Goal: Task Accomplishment & Management: Manage account settings

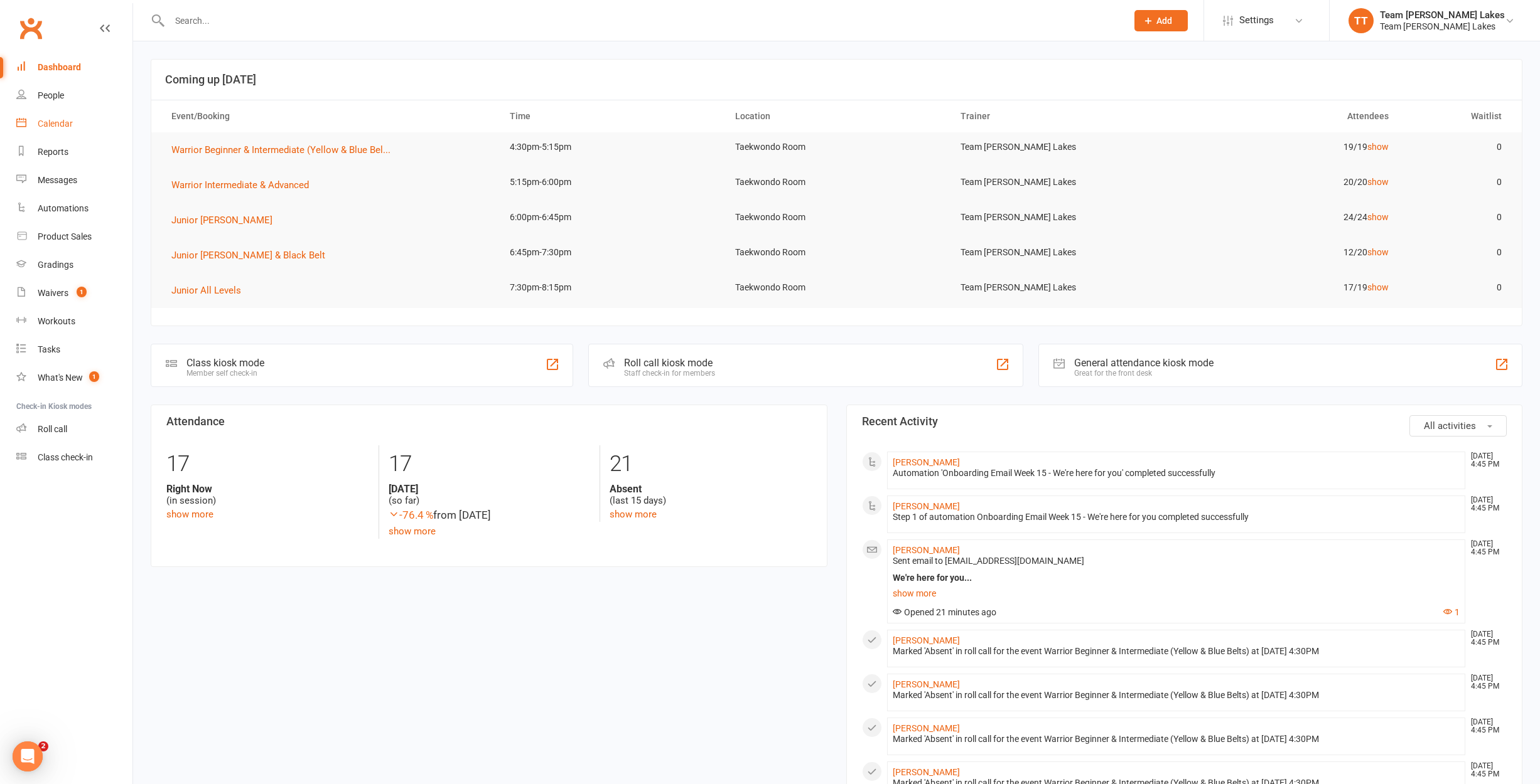
click at [40, 121] on div "Calendar" at bounding box center [55, 123] width 35 height 10
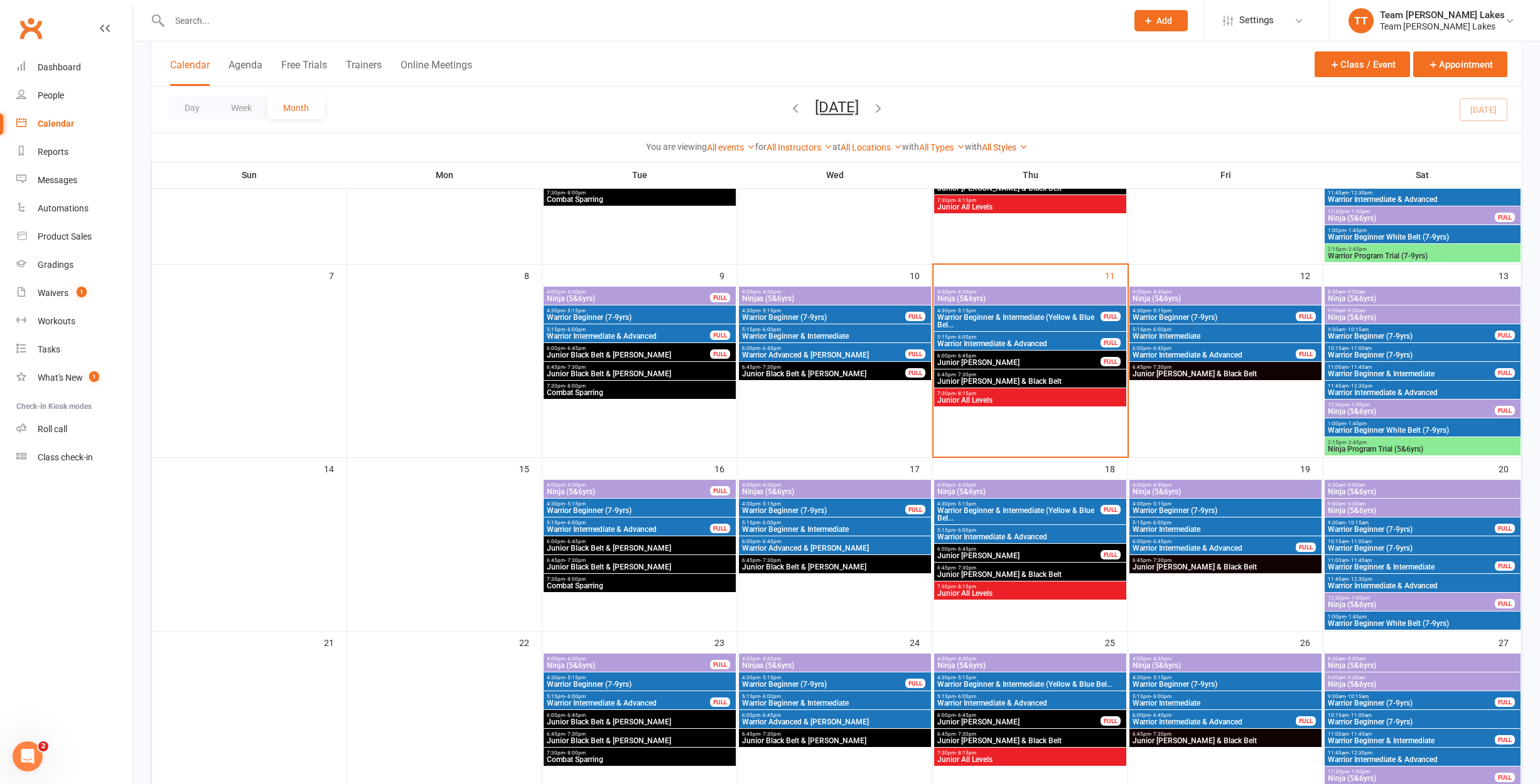
scroll to position [190, 0]
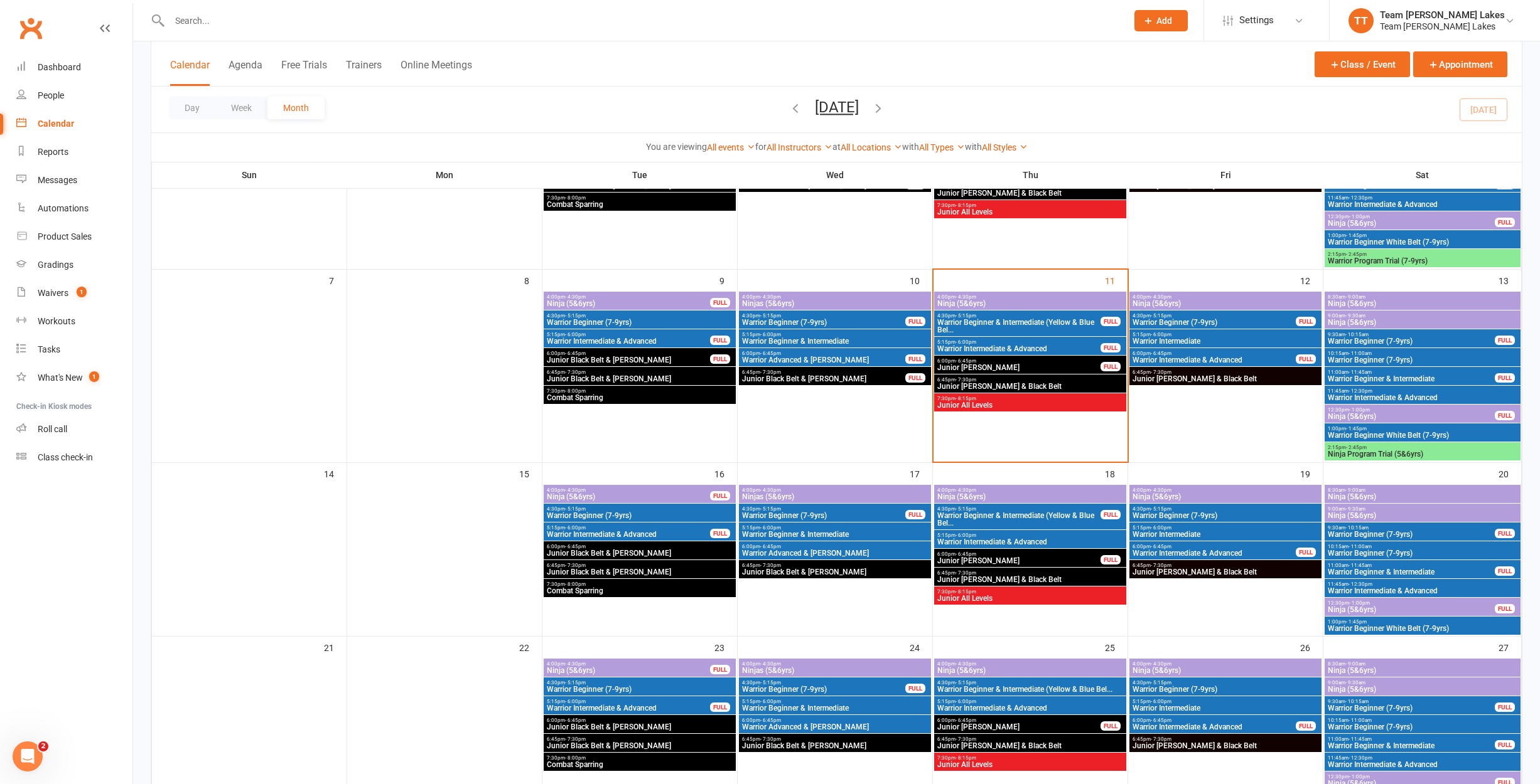
click at [962, 342] on span "- 6:00pm" at bounding box center [966, 343] width 20 height 6
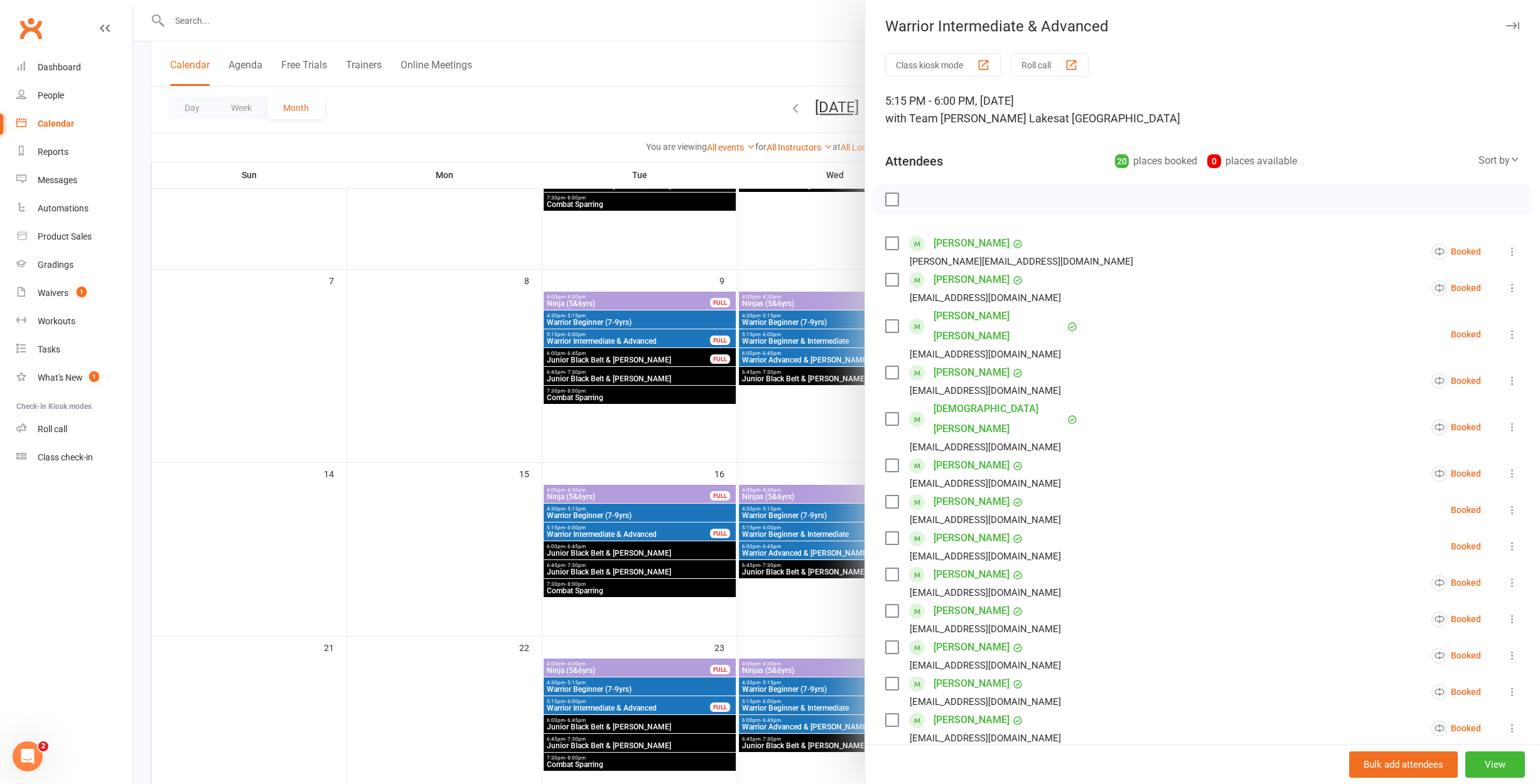
click at [820, 255] on div at bounding box center [837, 392] width 1407 height 784
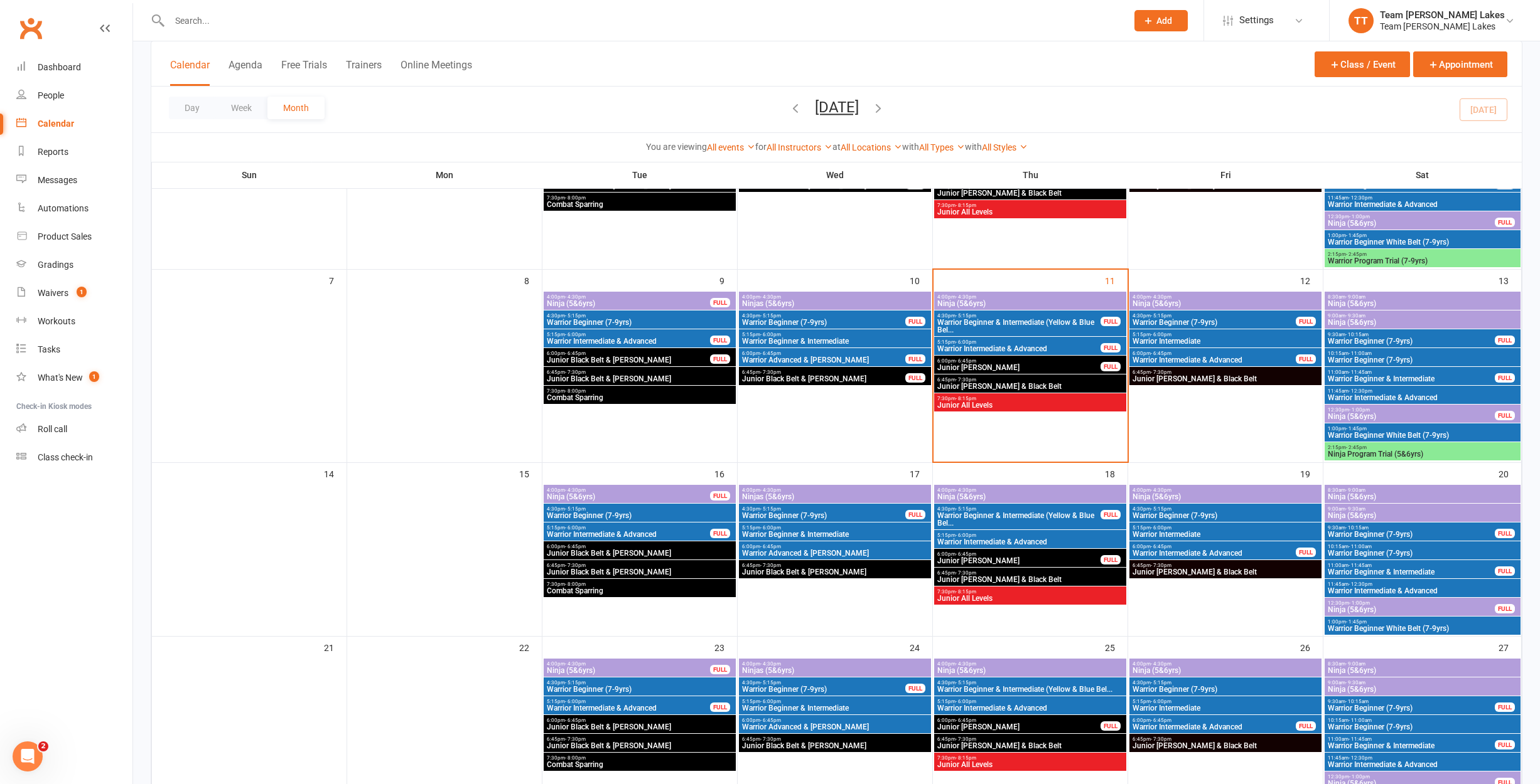
scroll to position [190, 0]
click at [1192, 369] on div "6:45pm - 7:30pm Junior [PERSON_NAME] & Black Belt" at bounding box center [1225, 377] width 192 height 19
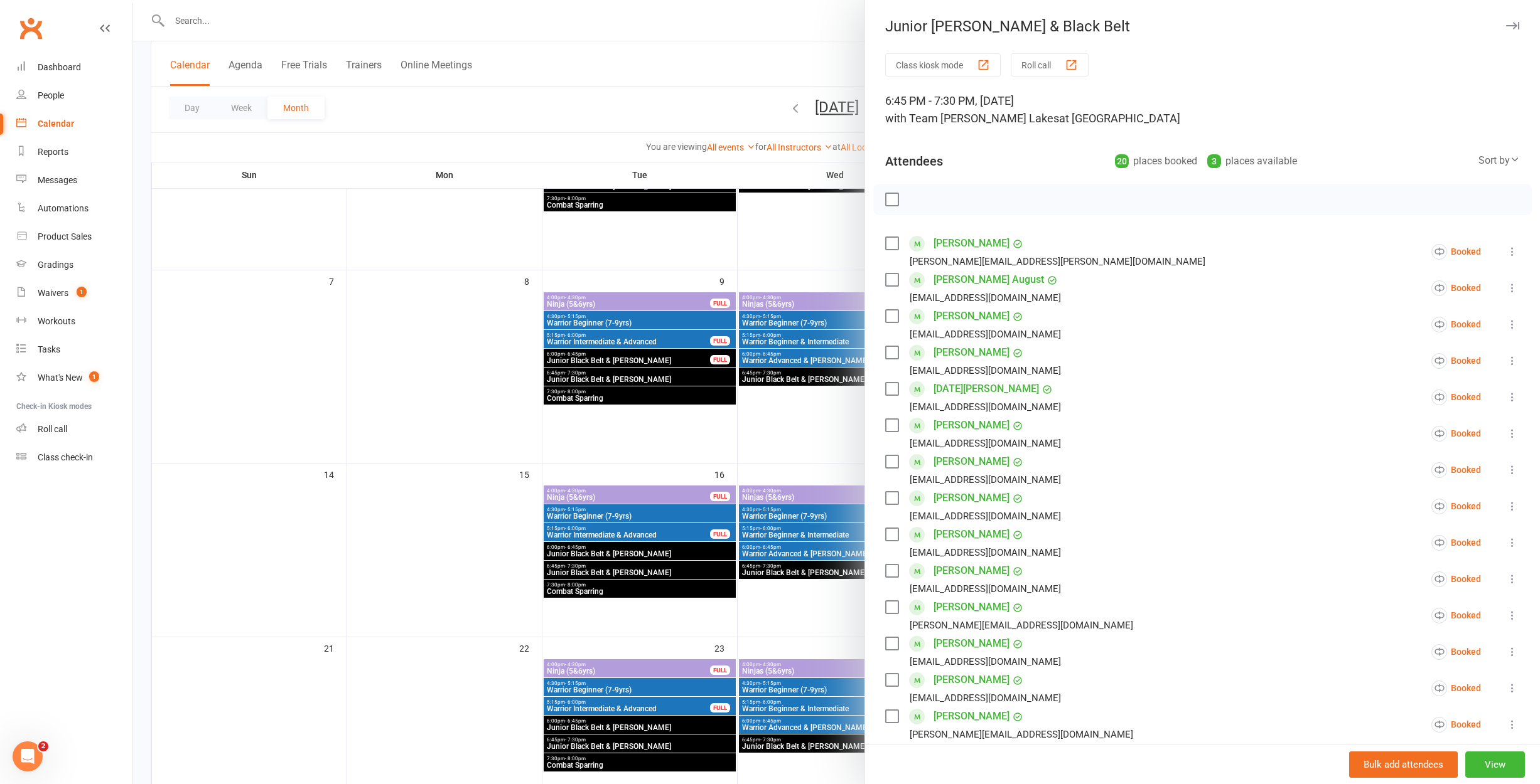
click at [1046, 327] on li "[PERSON_NAME] [EMAIL_ADDRESS][DOMAIN_NAME] Booked More info Remove Check in Mar…" at bounding box center [1202, 324] width 634 height 36
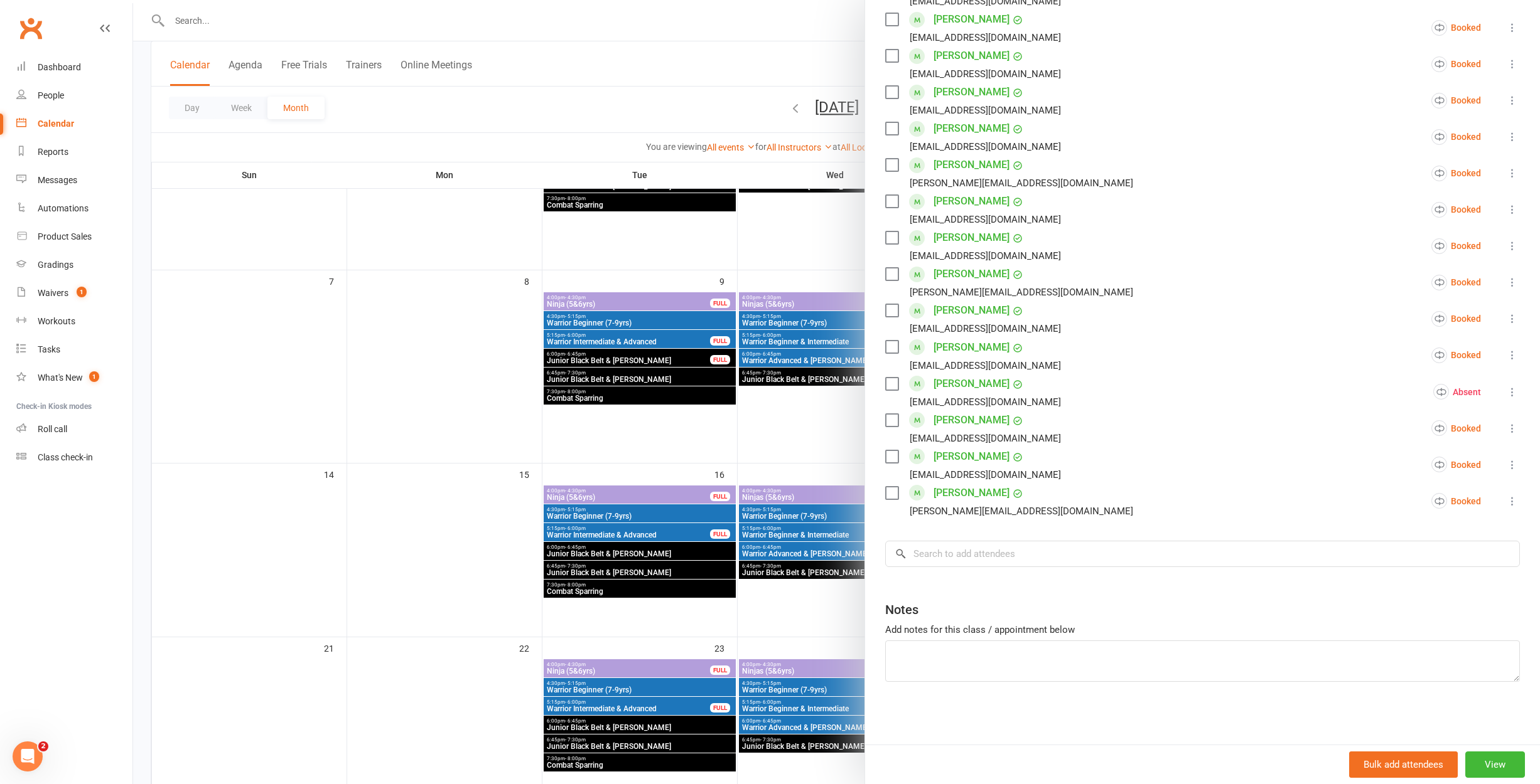
scroll to position [442, 0]
click at [842, 452] on div at bounding box center [837, 392] width 1407 height 784
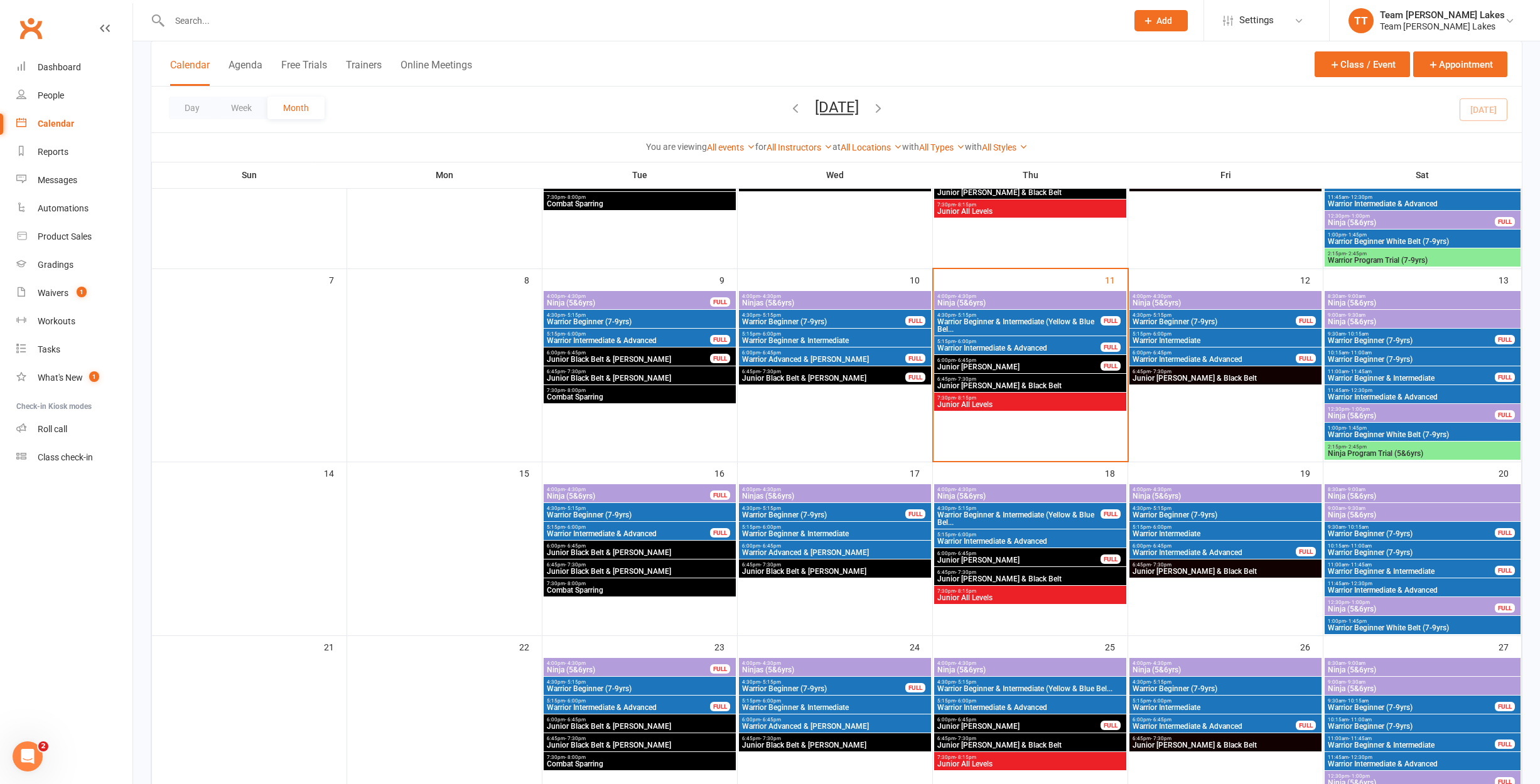
scroll to position [191, 0]
click at [1162, 378] on span "Junior [PERSON_NAME] & Black Belt" at bounding box center [1225, 378] width 187 height 7
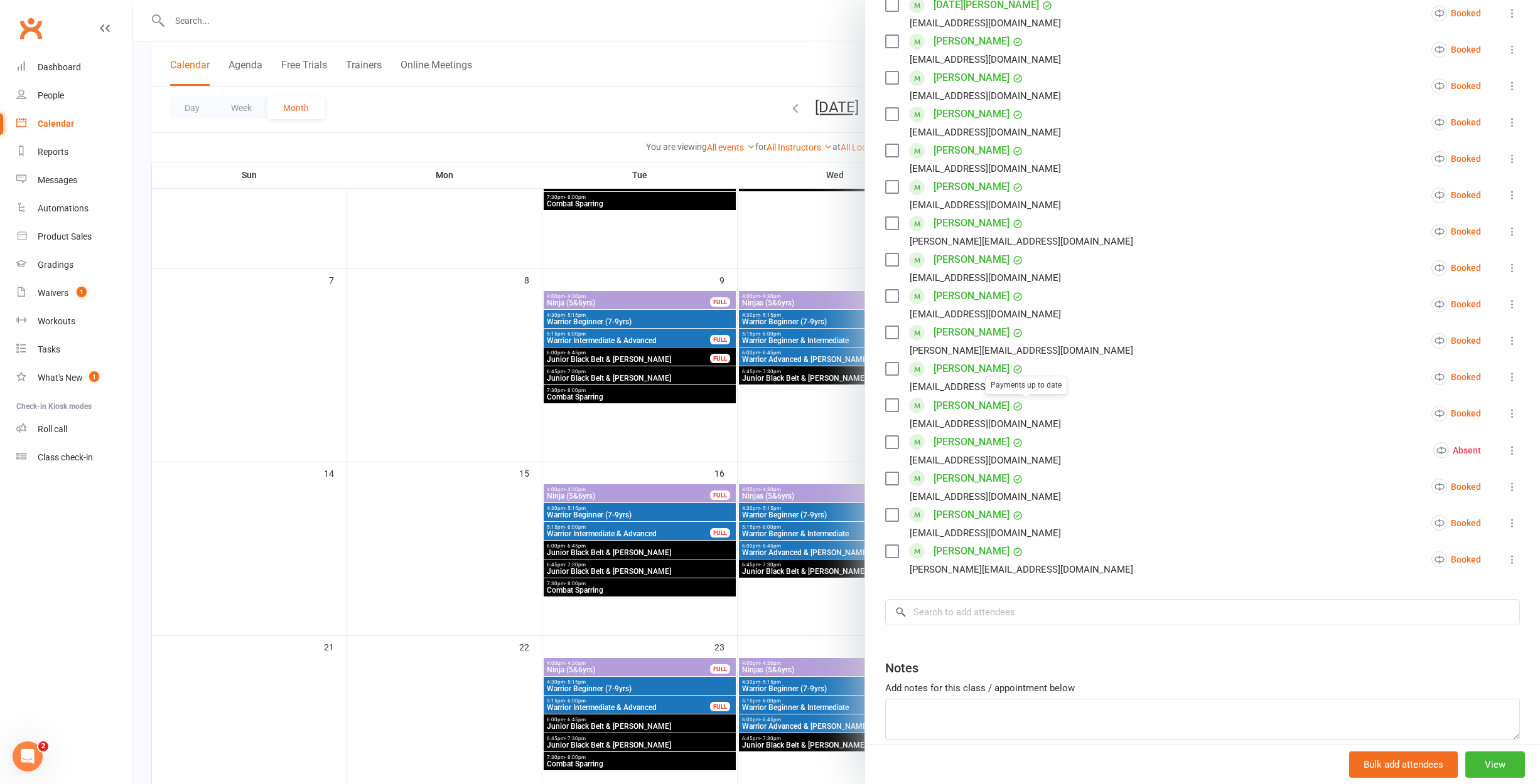
scroll to position [385, 0]
drag, startPoint x: 945, startPoint y: 602, endPoint x: 1089, endPoint y: 544, distance: 155.2
click at [945, 602] on input "search" at bounding box center [1202, 611] width 634 height 26
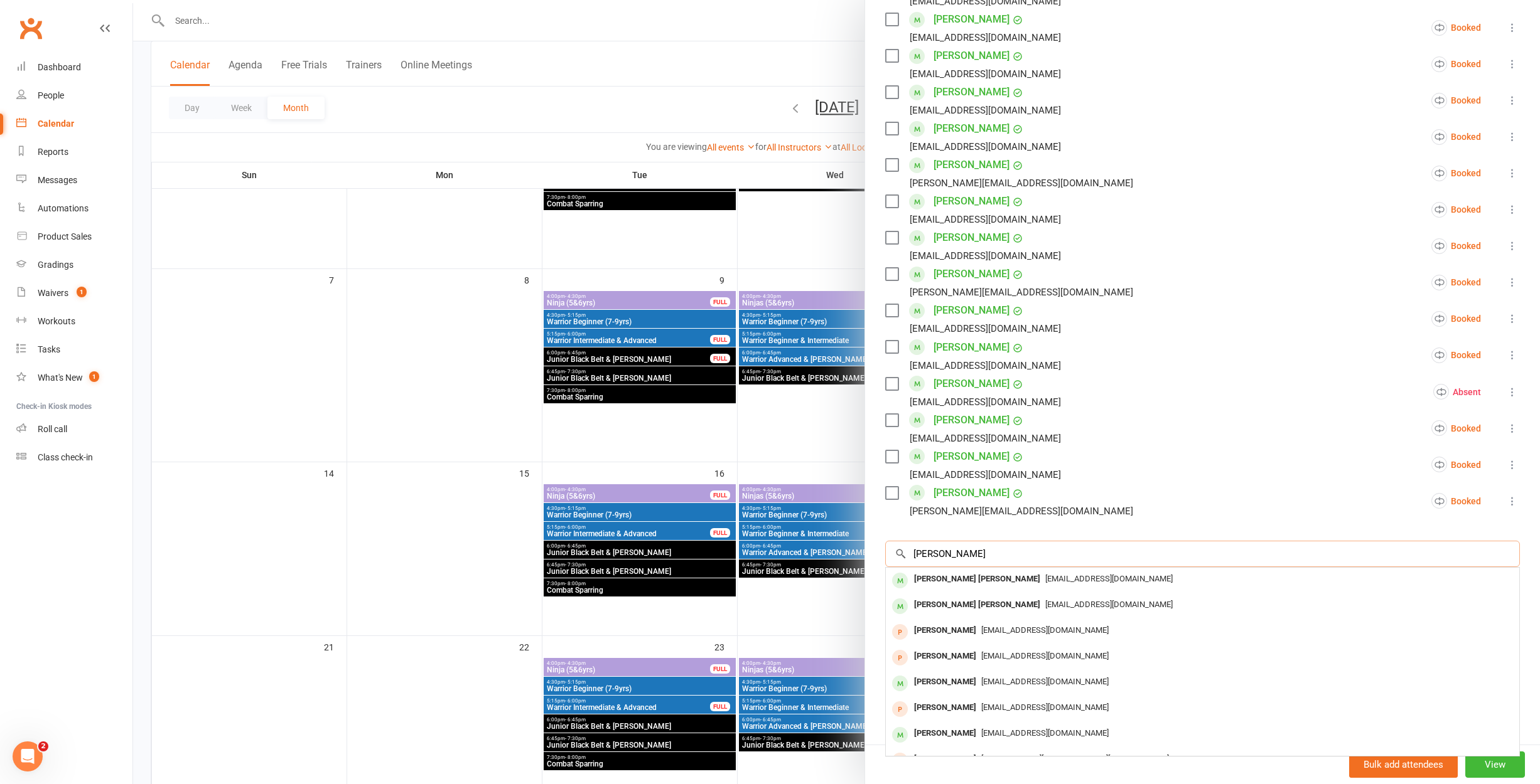
scroll to position [442, 0]
type input "[PERSON_NAME]"
click at [1045, 583] on span "[EMAIL_ADDRESS][DOMAIN_NAME]" at bounding box center [1109, 579] width 128 height 9
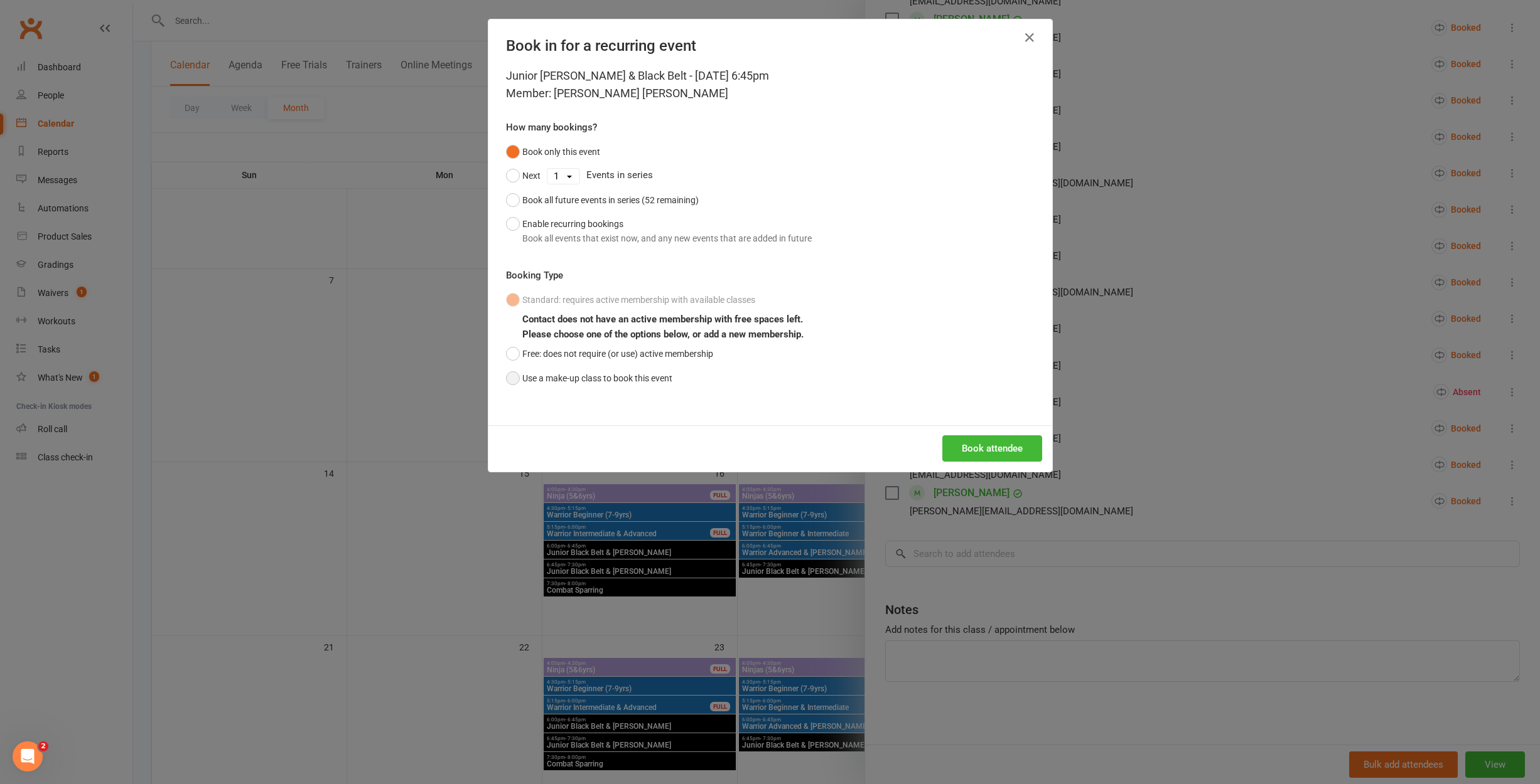
click at [528, 373] on button "Use a make-up class to book this event" at bounding box center [589, 379] width 167 height 24
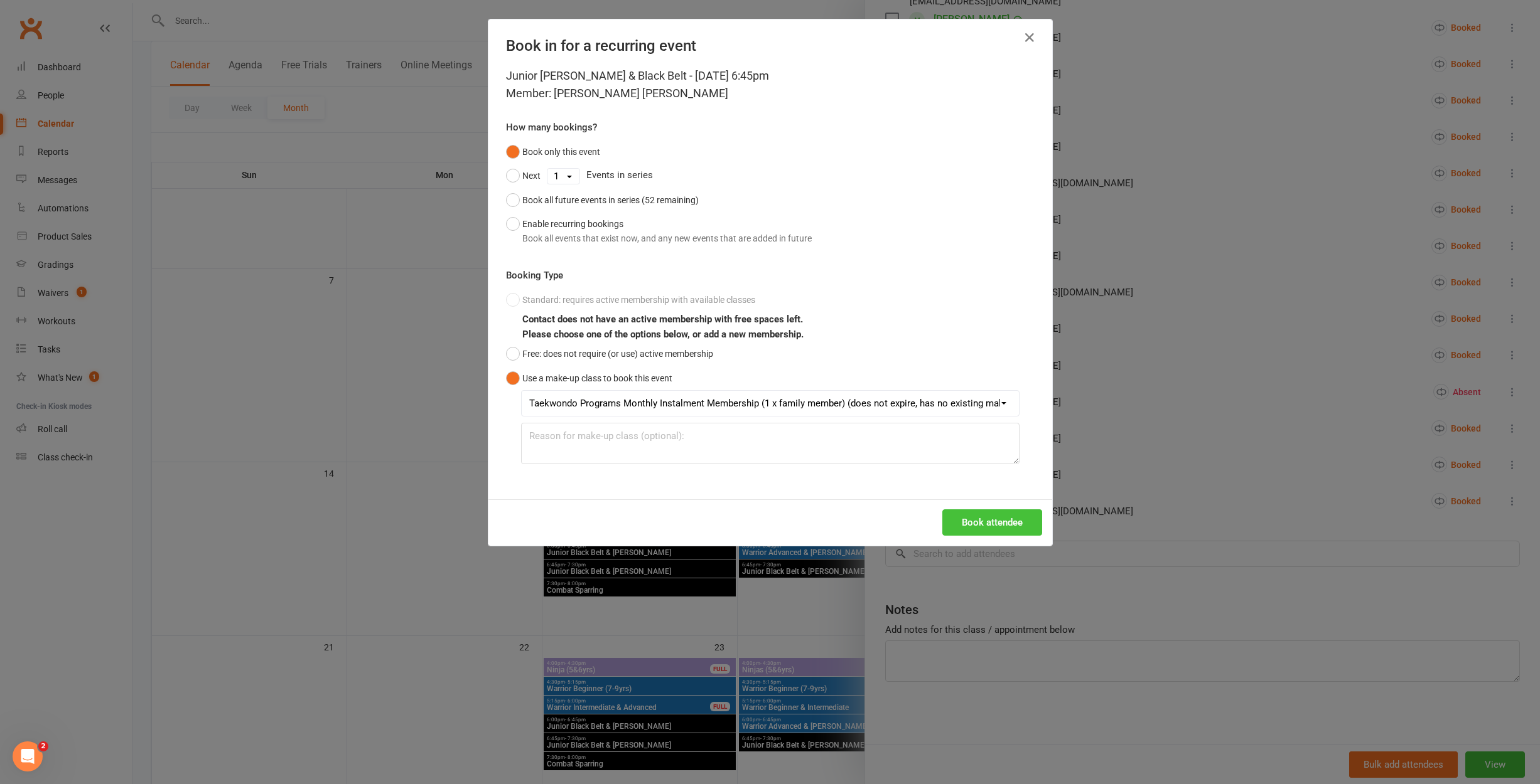
click at [963, 520] on button "Book attendee" at bounding box center [991, 522] width 100 height 26
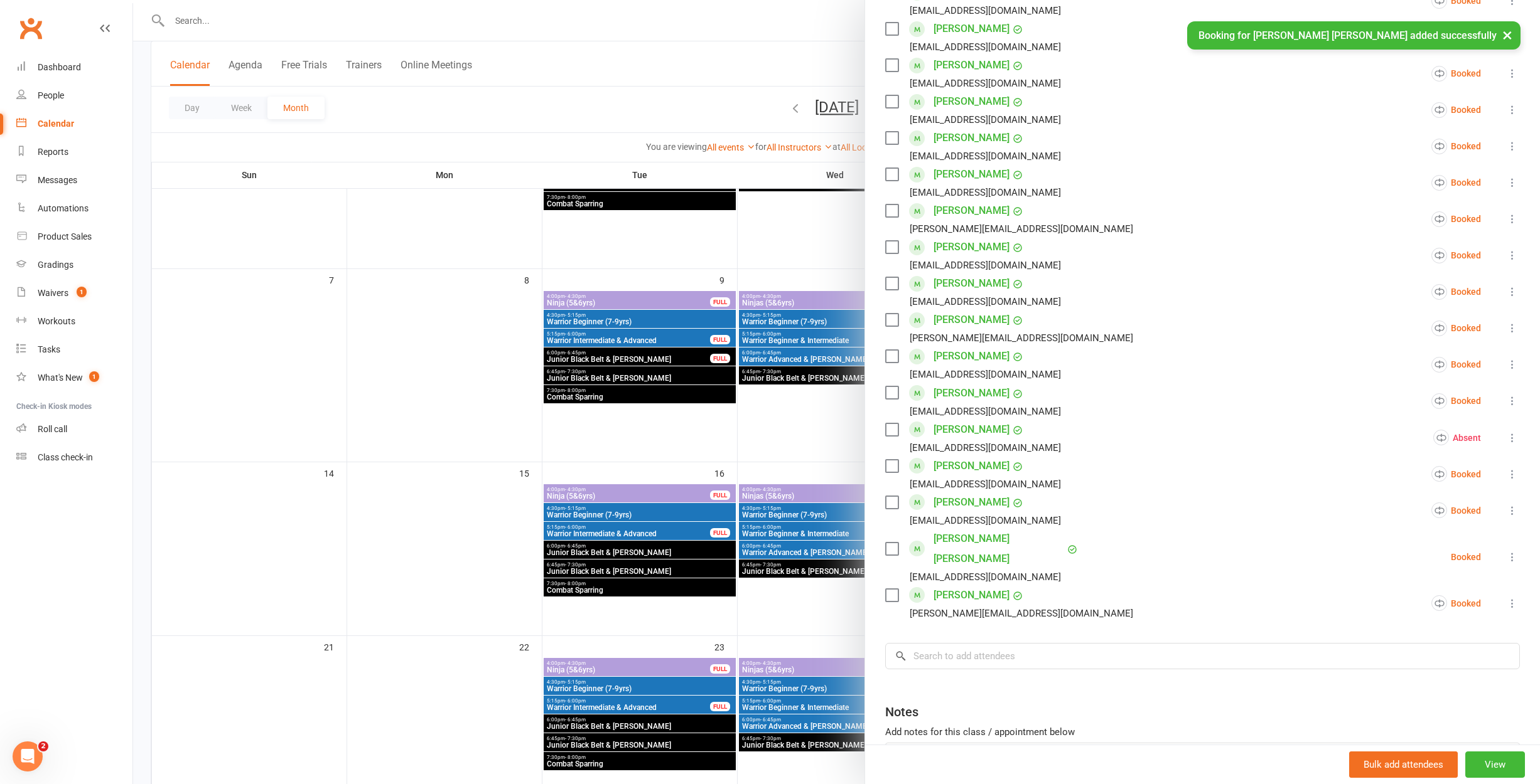
scroll to position [401, 0]
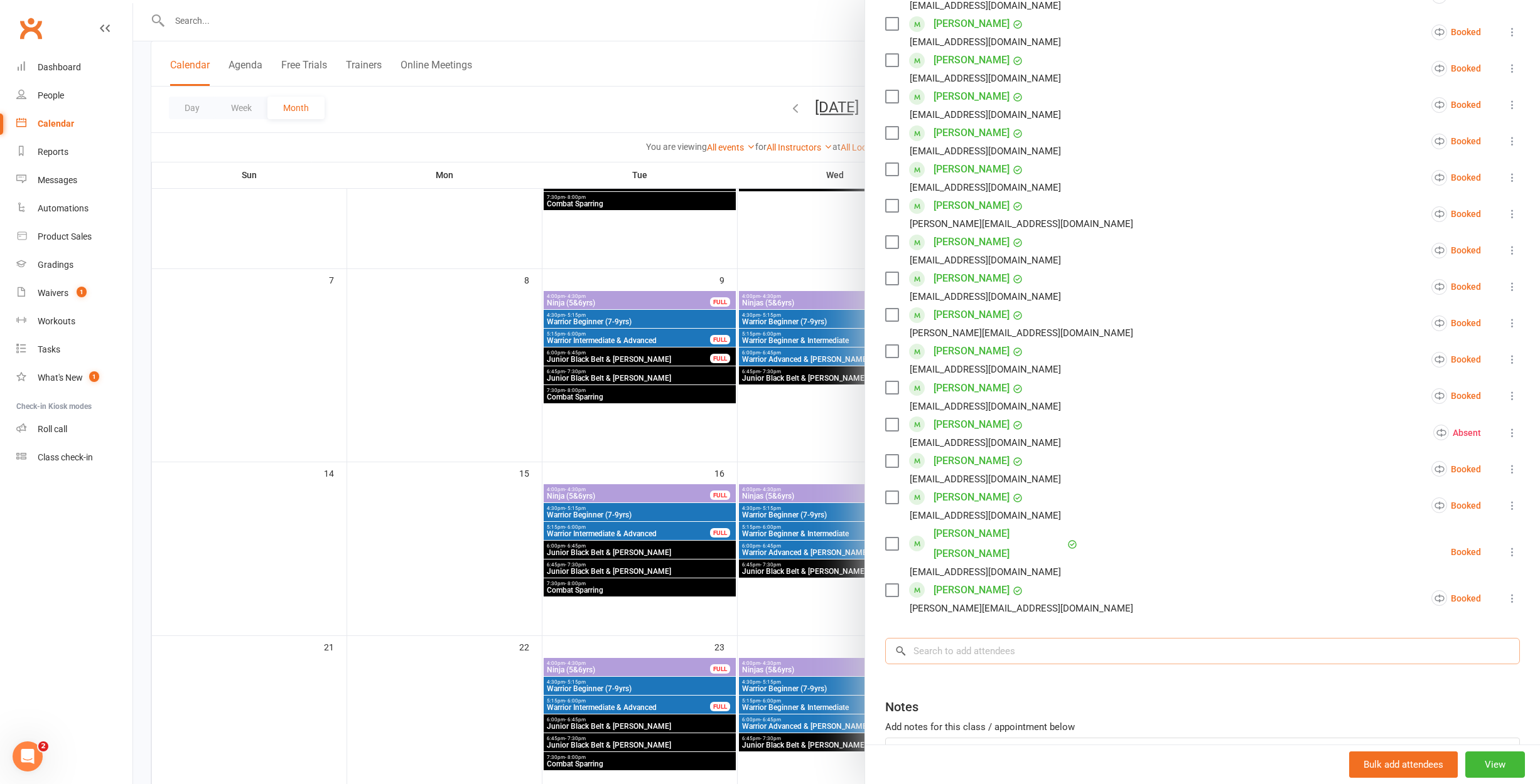
drag, startPoint x: 931, startPoint y: 625, endPoint x: 952, endPoint y: 612, distance: 24.7
click at [931, 638] on input "search" at bounding box center [1202, 651] width 634 height 26
click at [1057, 474] on ul "[PERSON_NAME] [PERSON_NAME][EMAIL_ADDRESS][PERSON_NAME][DOMAIN_NAME] Booked Mor…" at bounding box center [1202, 223] width 634 height 785
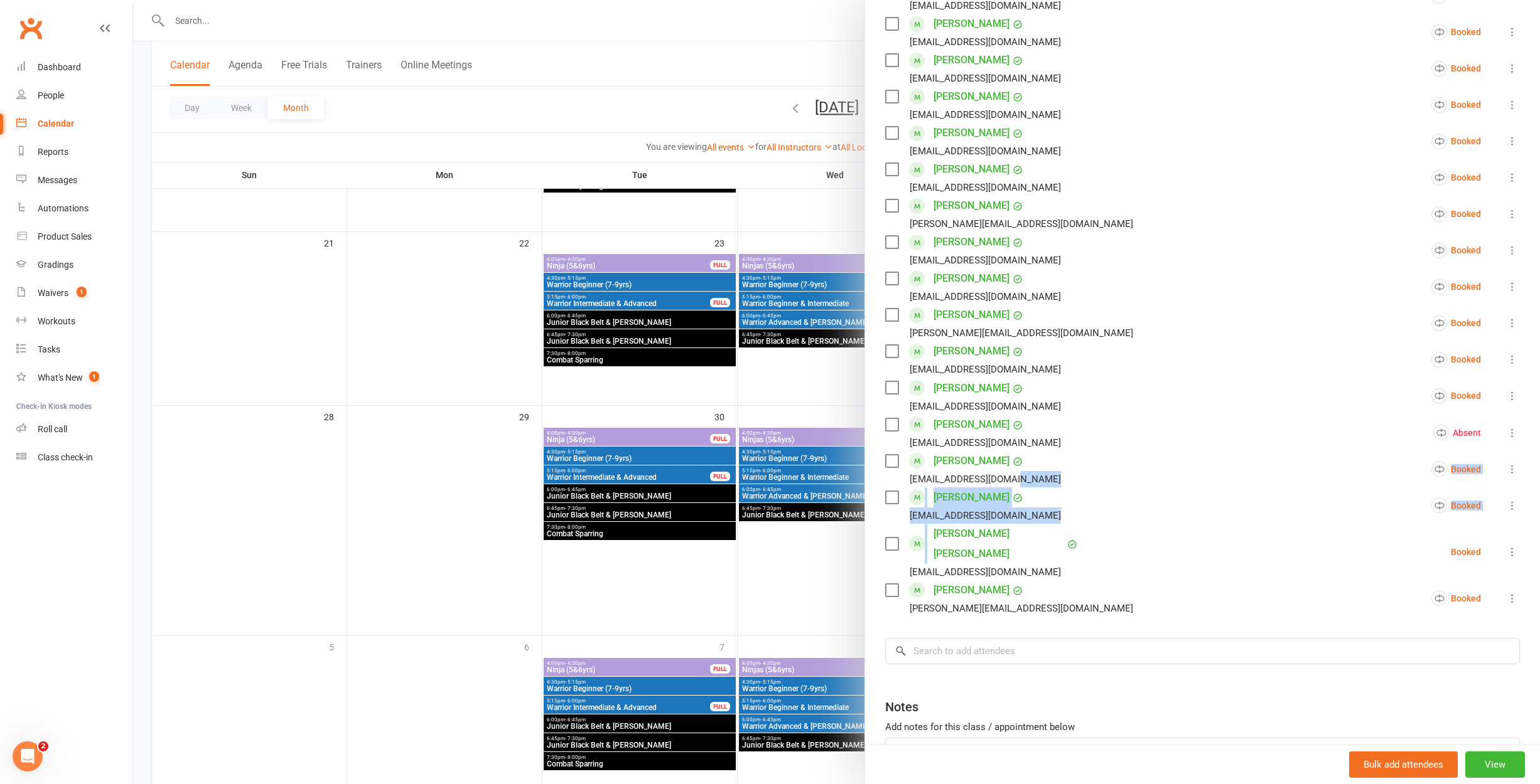
scroll to position [705, 0]
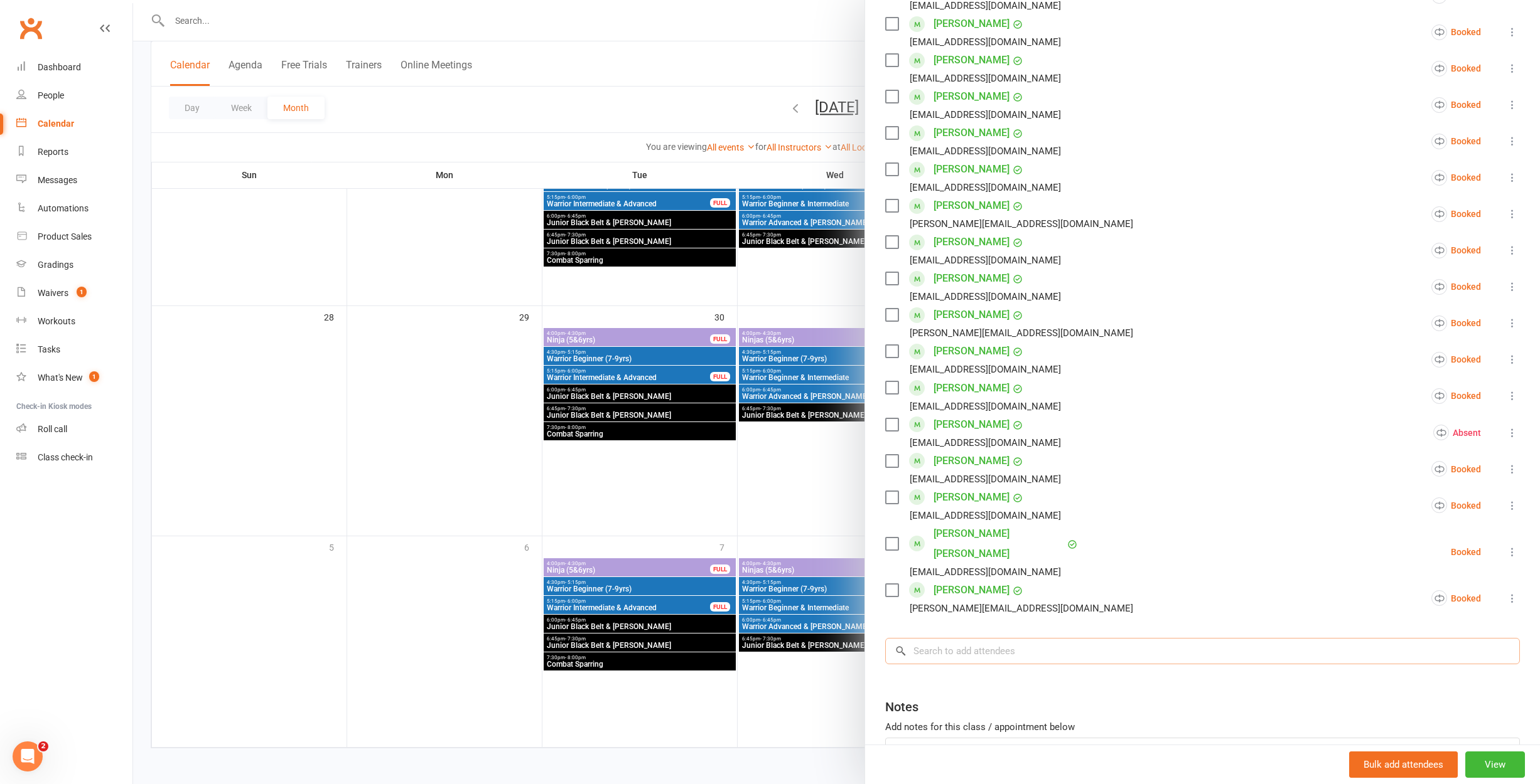
click at [963, 638] on input "search" at bounding box center [1202, 651] width 634 height 26
type input "[PERSON_NAME]"
click at [497, 499] on div at bounding box center [837, 392] width 1407 height 784
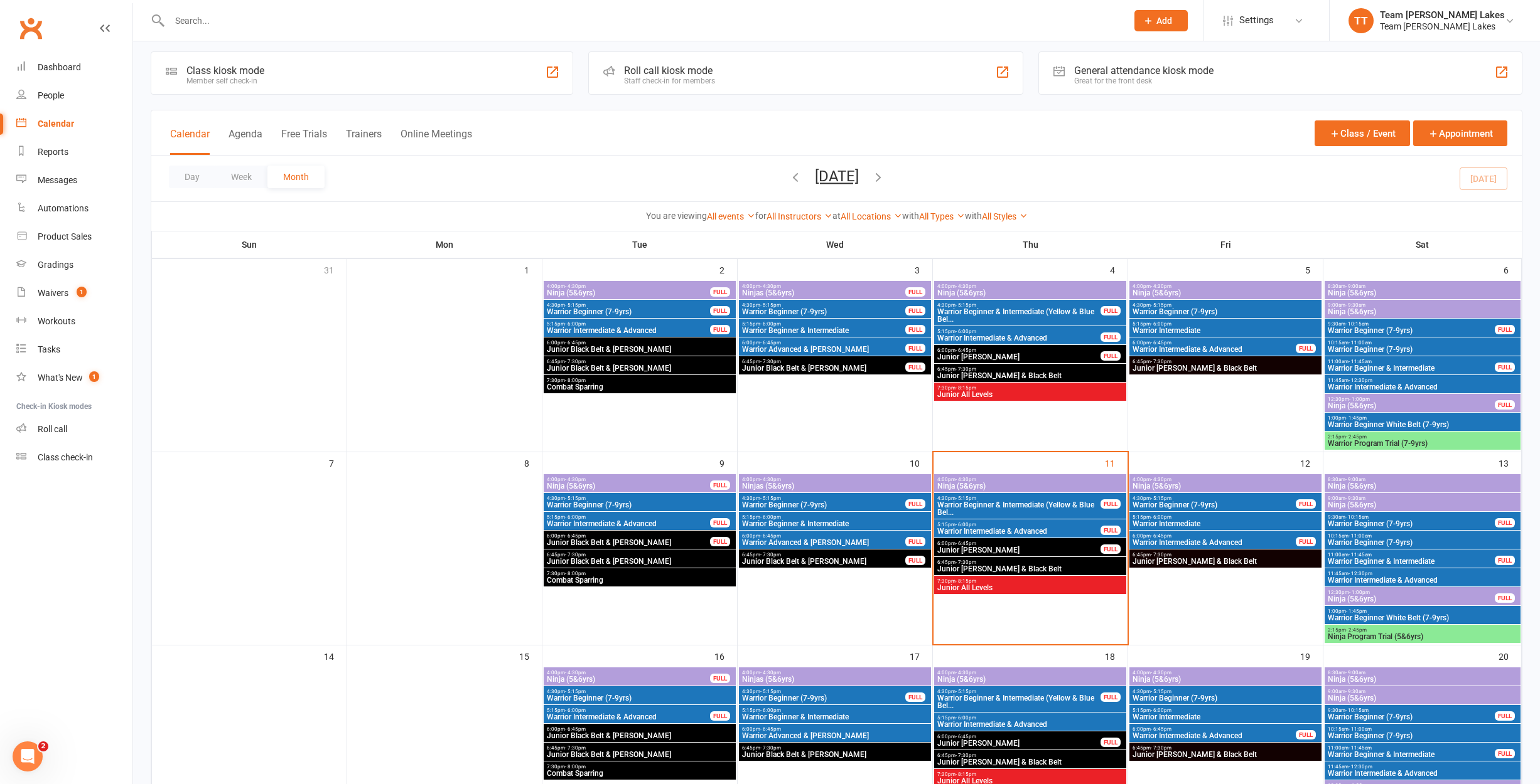
scroll to position [0, 0]
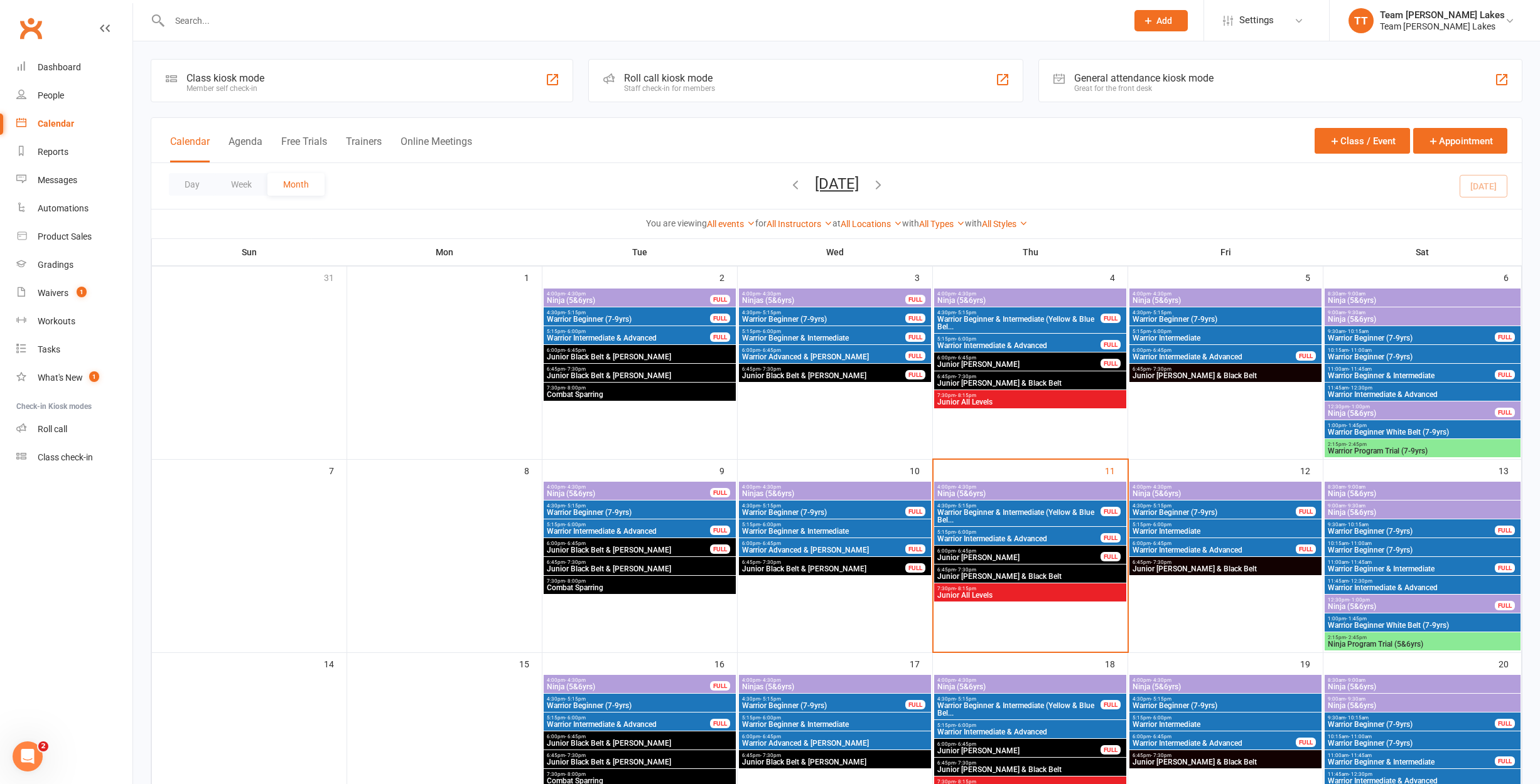
click at [1177, 567] on span "Junior [PERSON_NAME] & Black Belt" at bounding box center [1225, 569] width 187 height 7
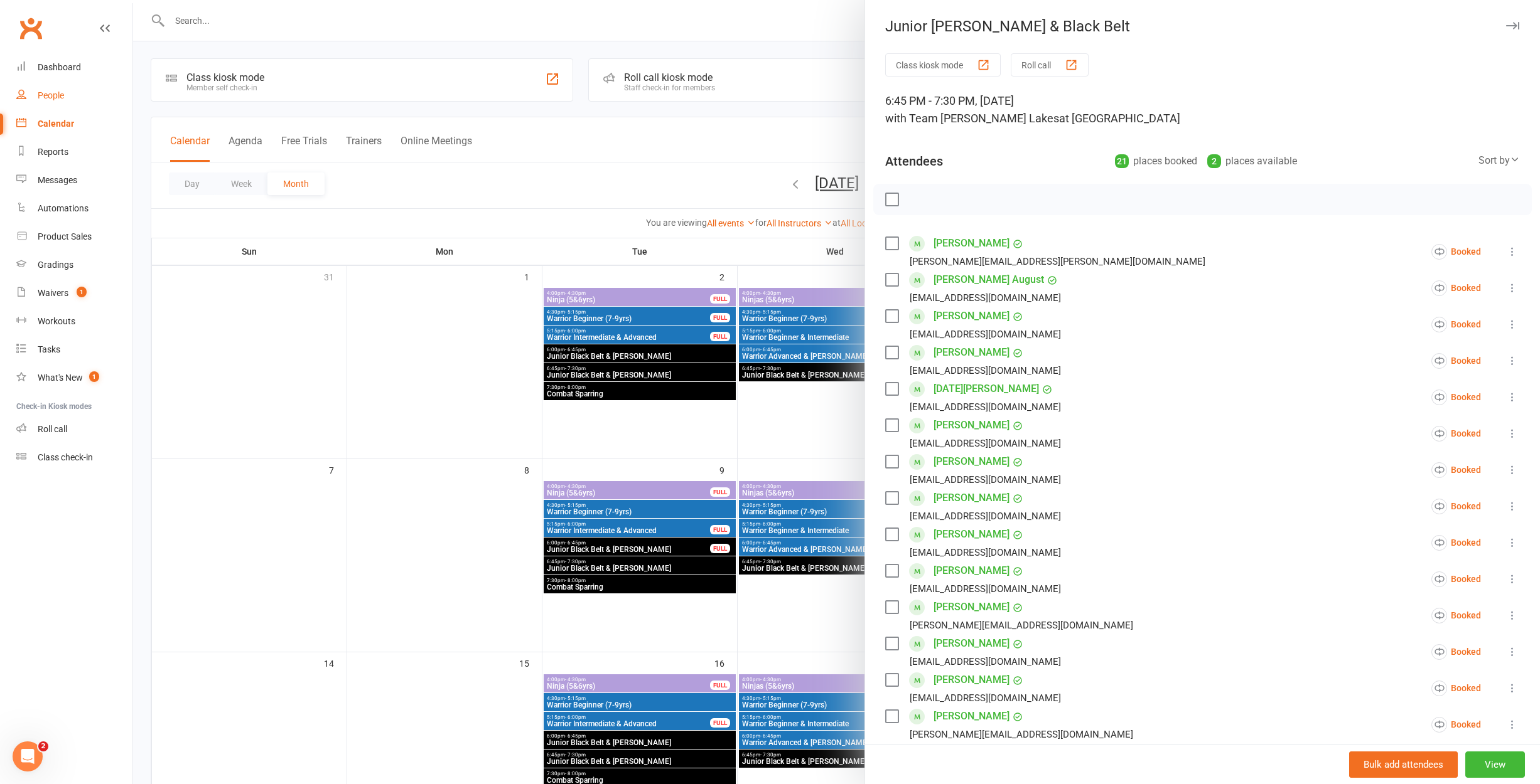
scroll to position [0, 1]
click at [66, 97] on link "People" at bounding box center [75, 96] width 116 height 28
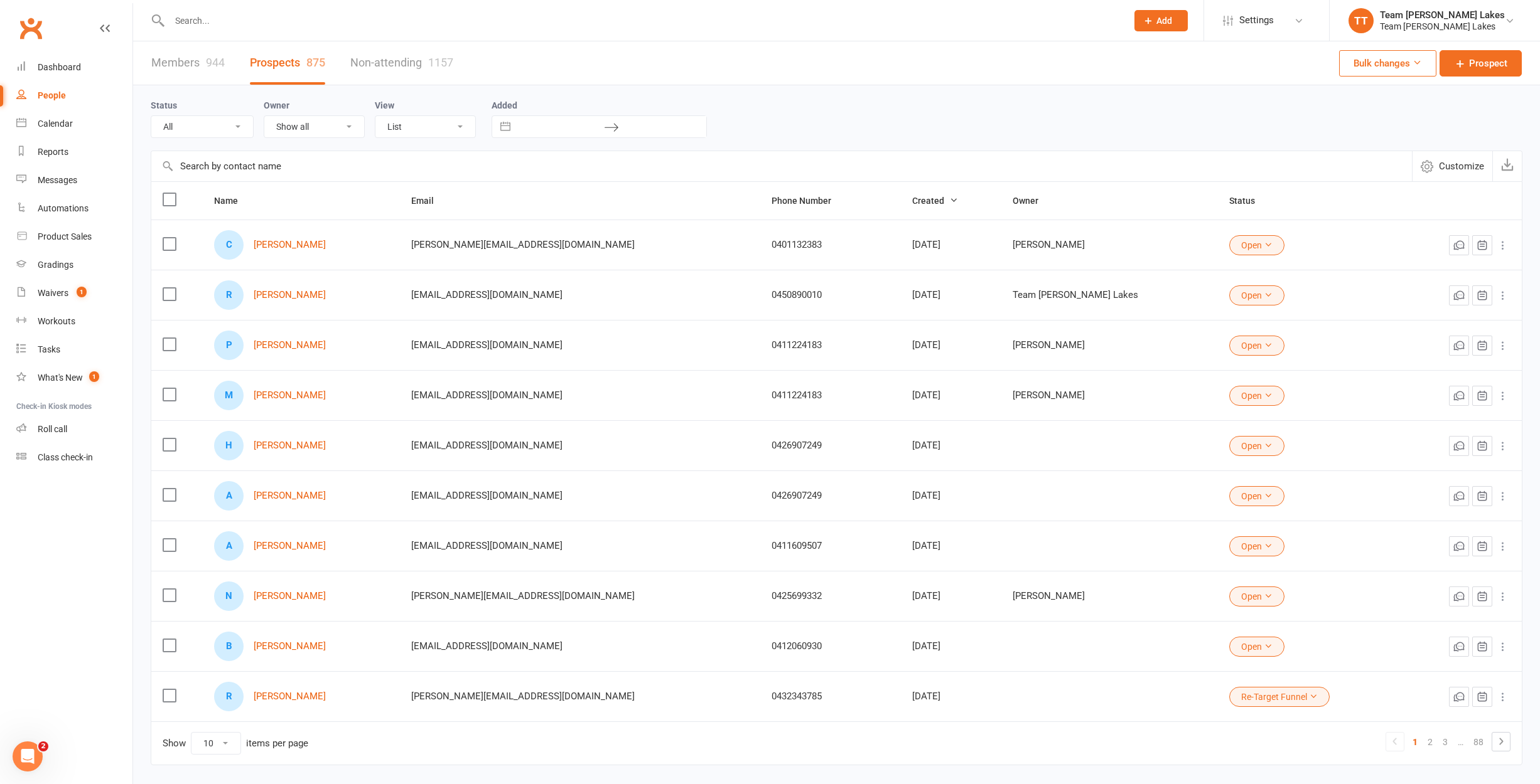
click at [293, 18] on input "text" at bounding box center [642, 20] width 952 height 18
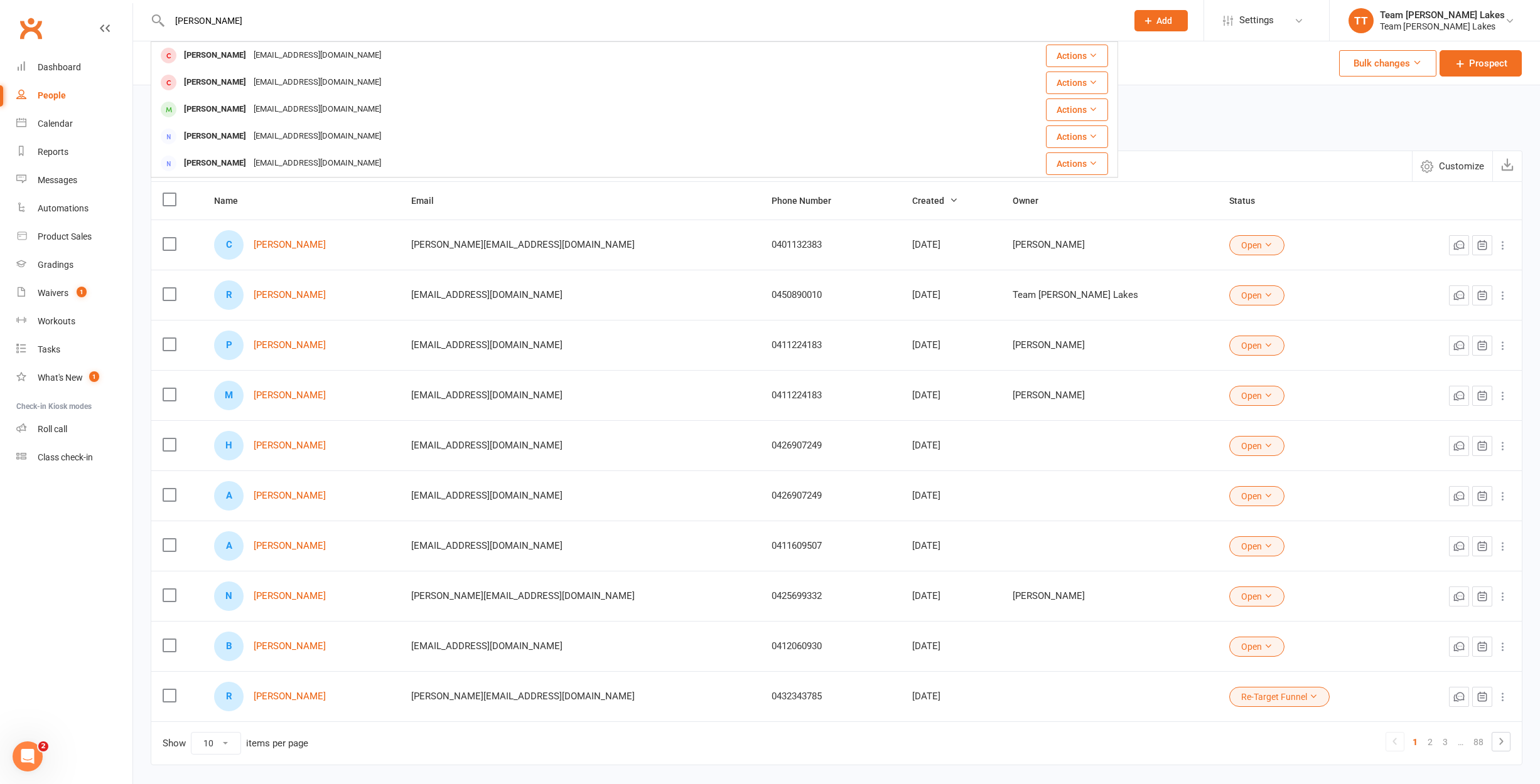
type input "[PERSON_NAME]"
drag, startPoint x: 293, startPoint y: 18, endPoint x: 252, endPoint y: 56, distance: 55.9
click at [252, 56] on div "[EMAIL_ADDRESS][DOMAIN_NAME]" at bounding box center [317, 56] width 135 height 19
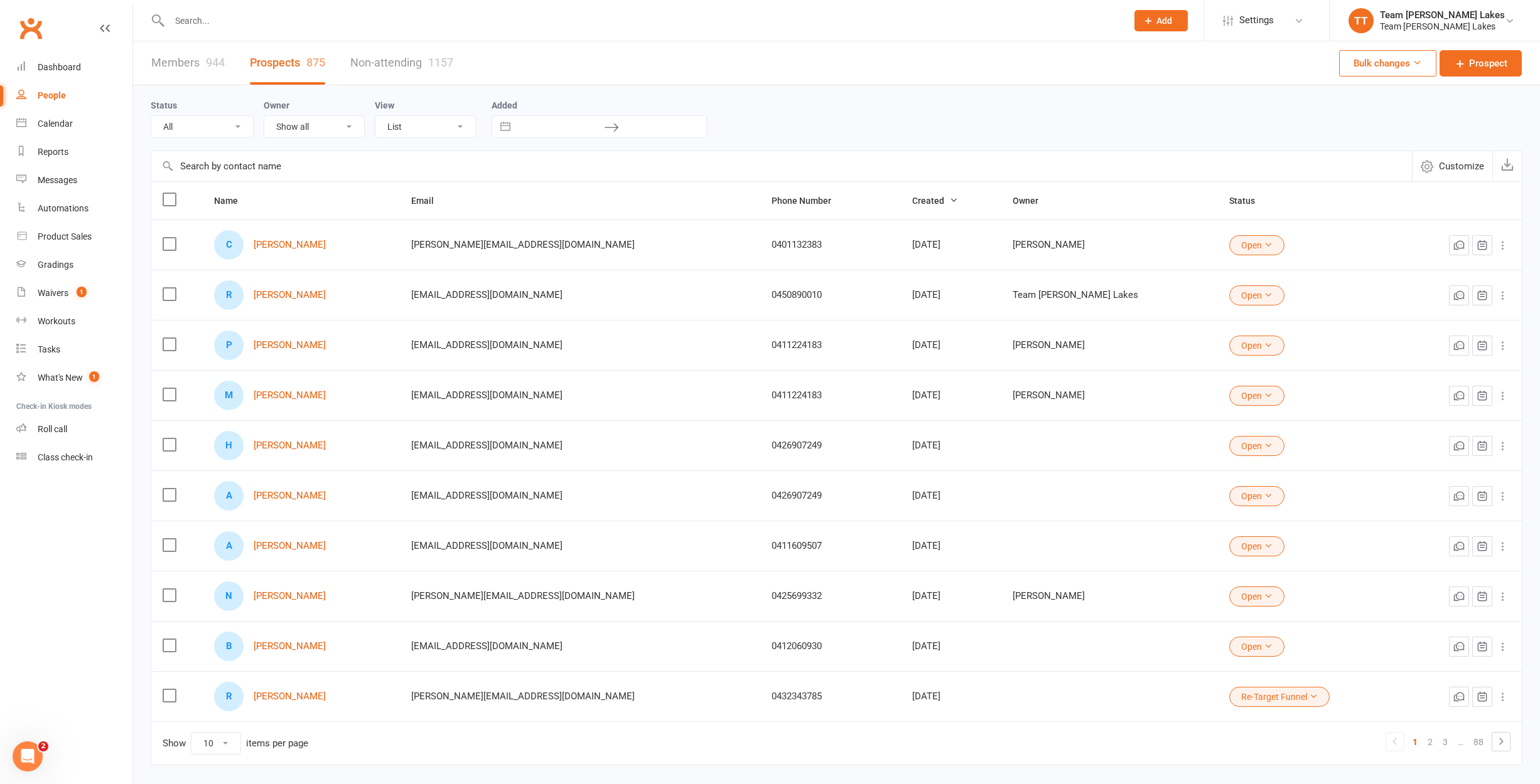
click at [203, 23] on input "text" at bounding box center [642, 20] width 952 height 18
type input "[PERSON_NAME]"
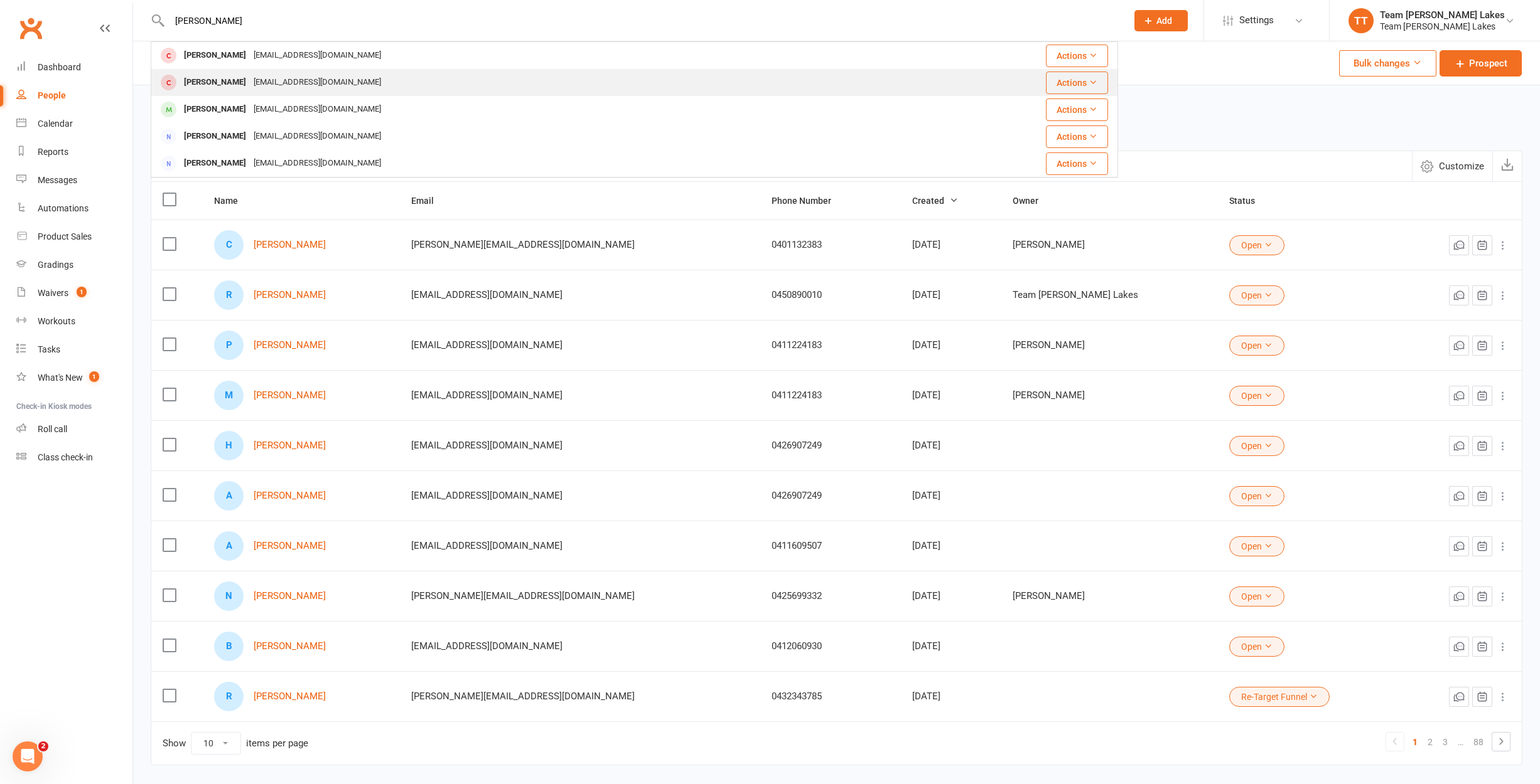
drag, startPoint x: 222, startPoint y: 28, endPoint x: 228, endPoint y: 85, distance: 57.3
click at [250, 85] on div "[EMAIL_ADDRESS][DOMAIN_NAME]" at bounding box center [317, 83] width 135 height 19
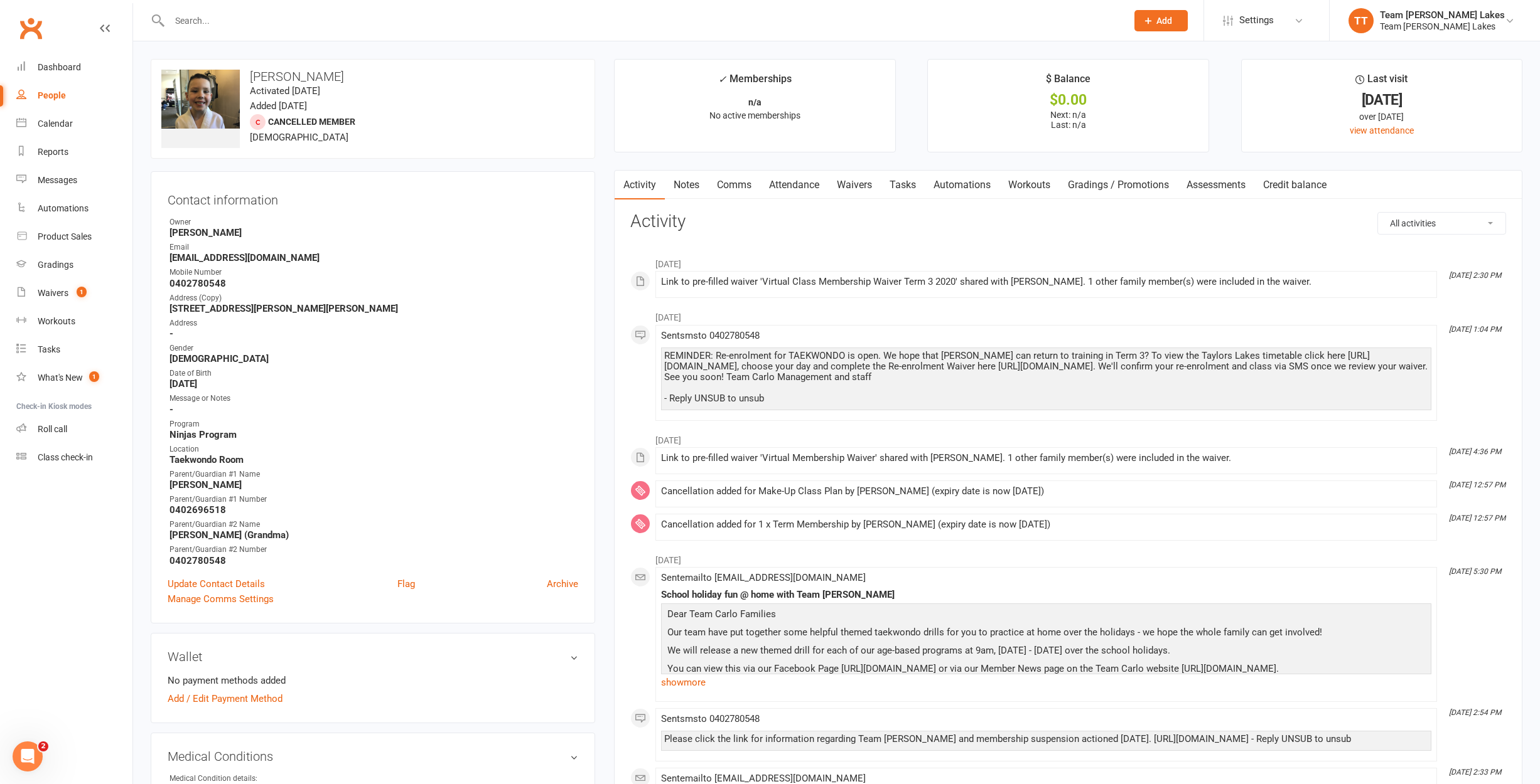
click at [179, 20] on input "text" at bounding box center [642, 20] width 952 height 18
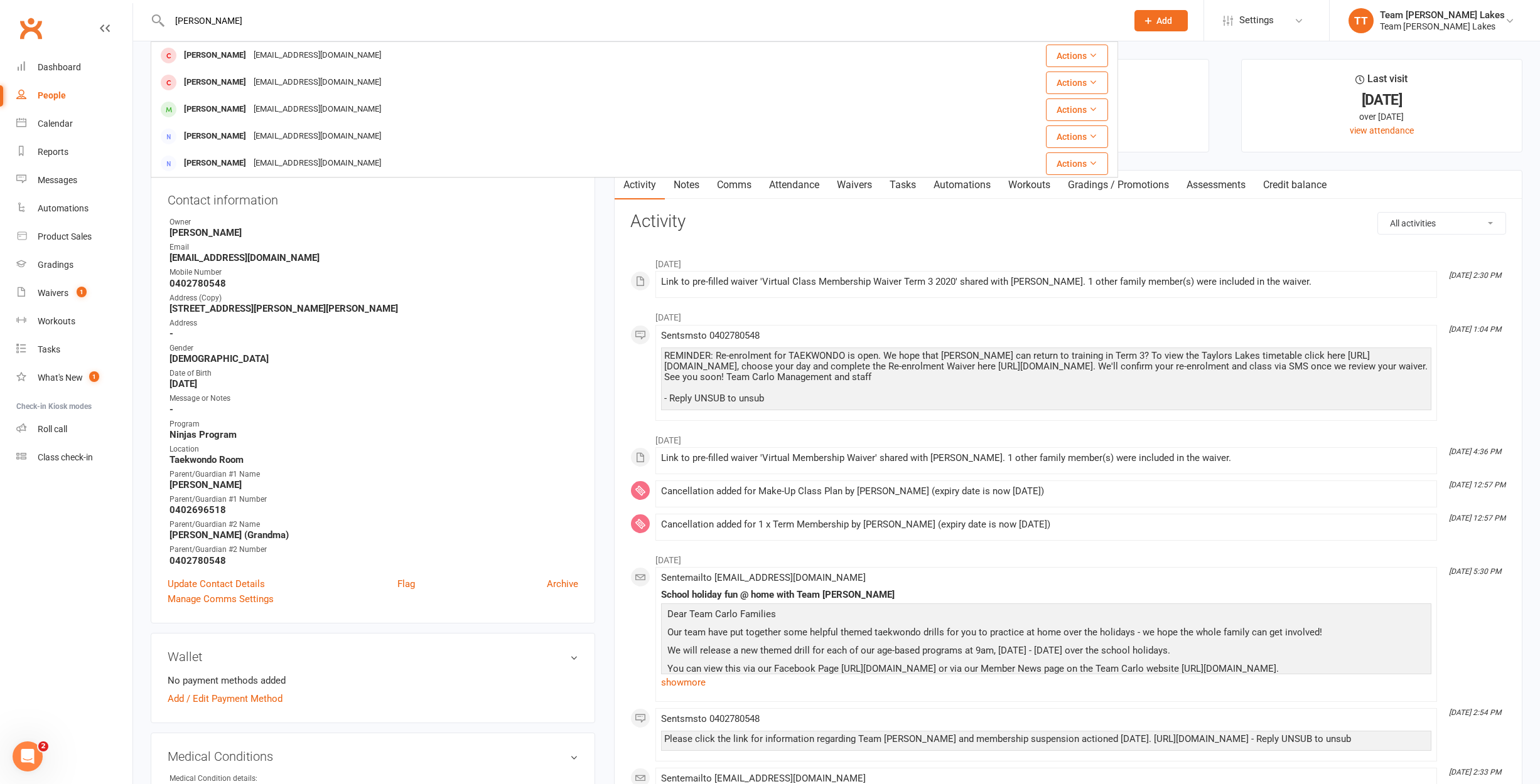
type input "[PERSON_NAME]"
drag, startPoint x: 180, startPoint y: 41, endPoint x: 207, endPoint y: 111, distance: 75.0
click at [207, 111] on div "[PERSON_NAME]" at bounding box center [214, 110] width 70 height 19
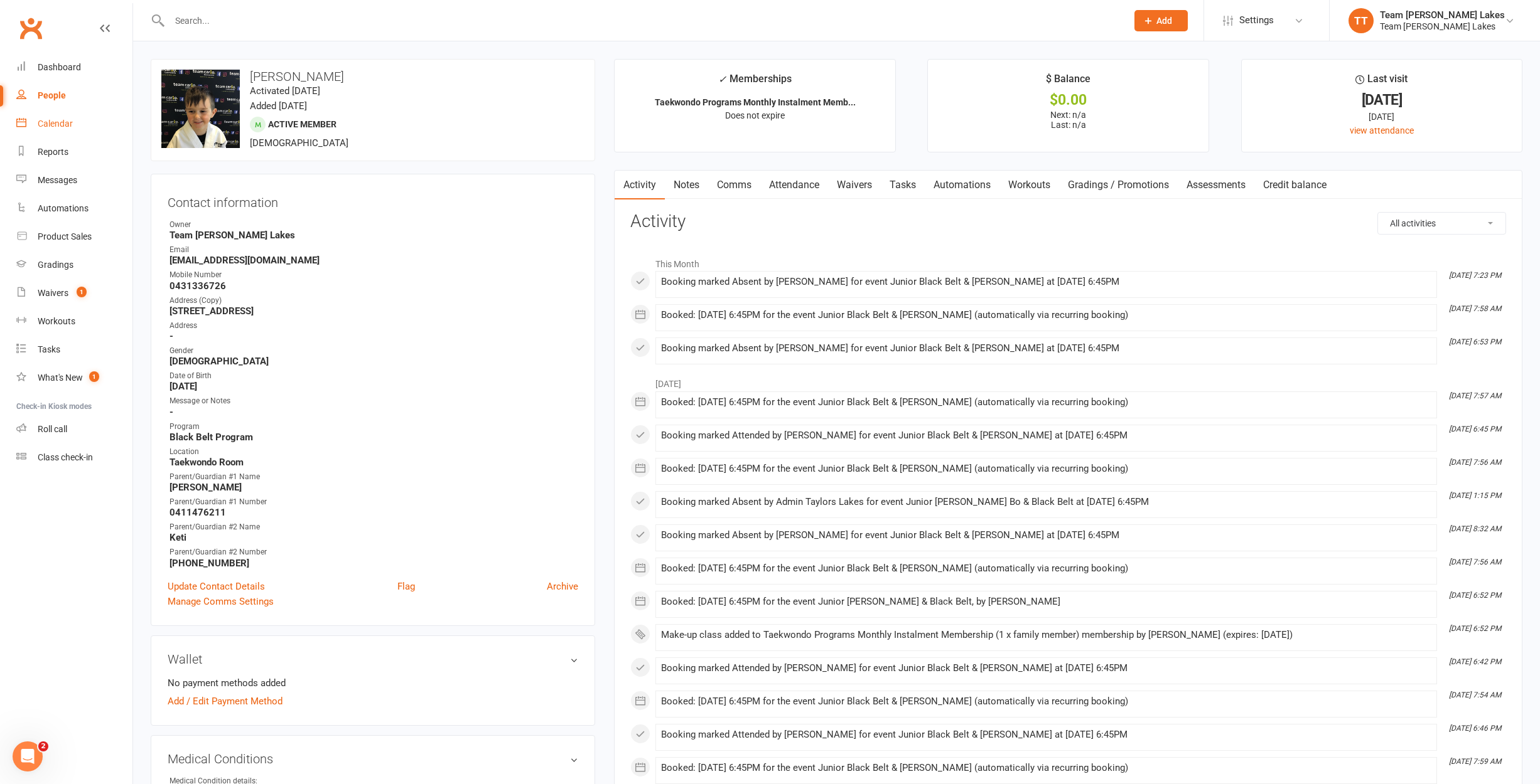
click at [64, 128] on div "Calendar" at bounding box center [55, 123] width 35 height 10
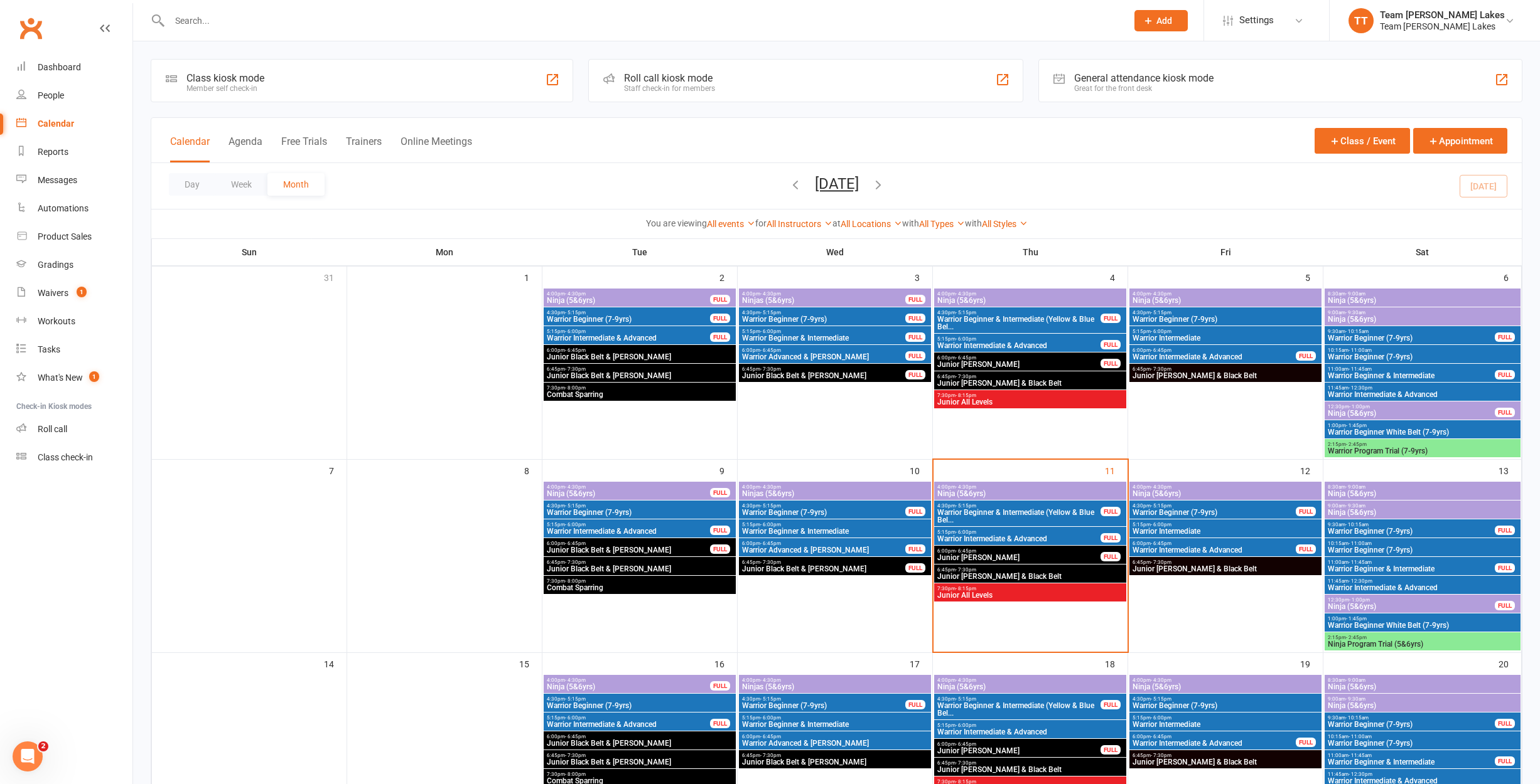
click at [1152, 569] on span "Junior [PERSON_NAME] & Black Belt" at bounding box center [1225, 569] width 187 height 7
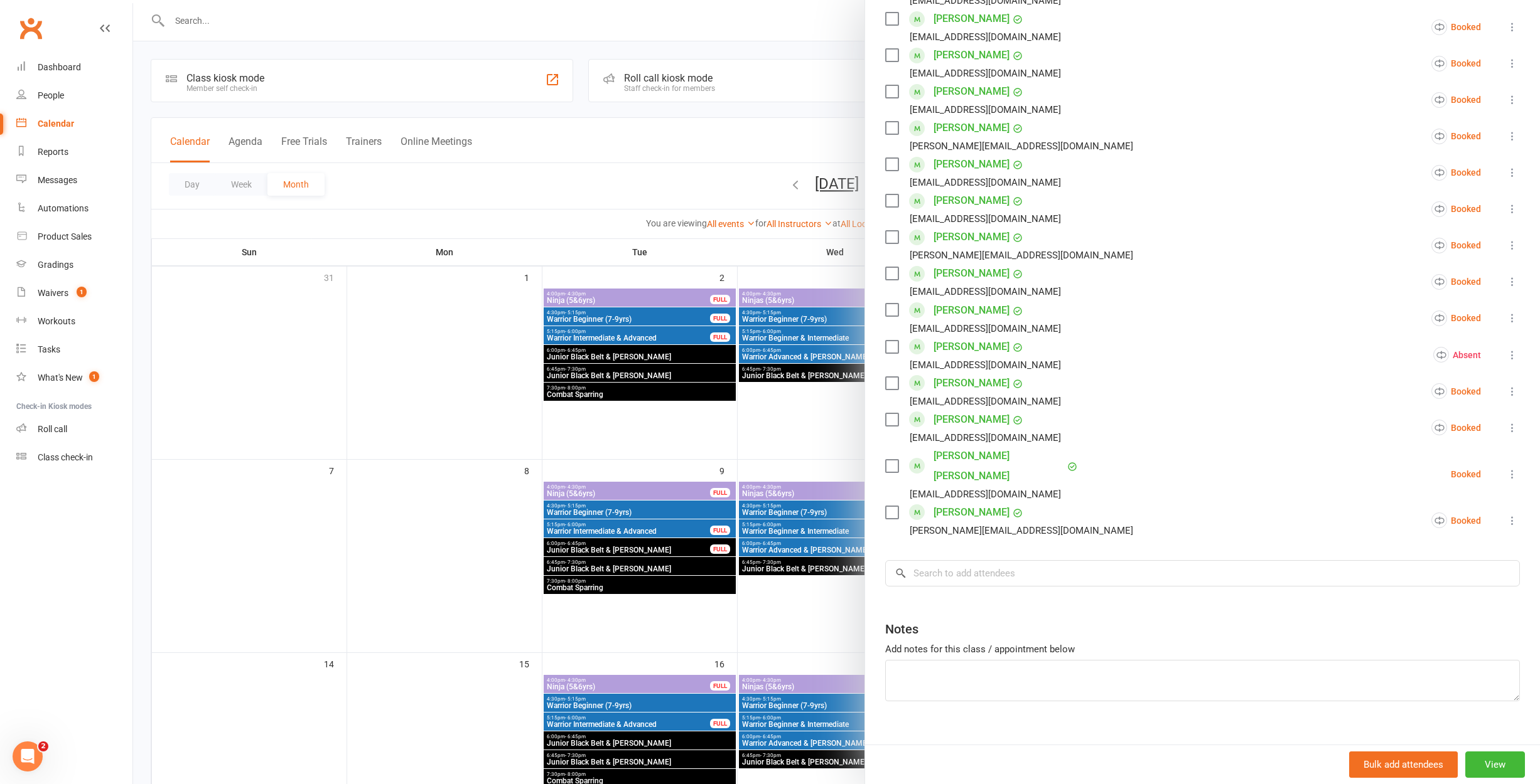
scroll to position [479, 0]
click at [954, 562] on input "search" at bounding box center [1202, 574] width 634 height 26
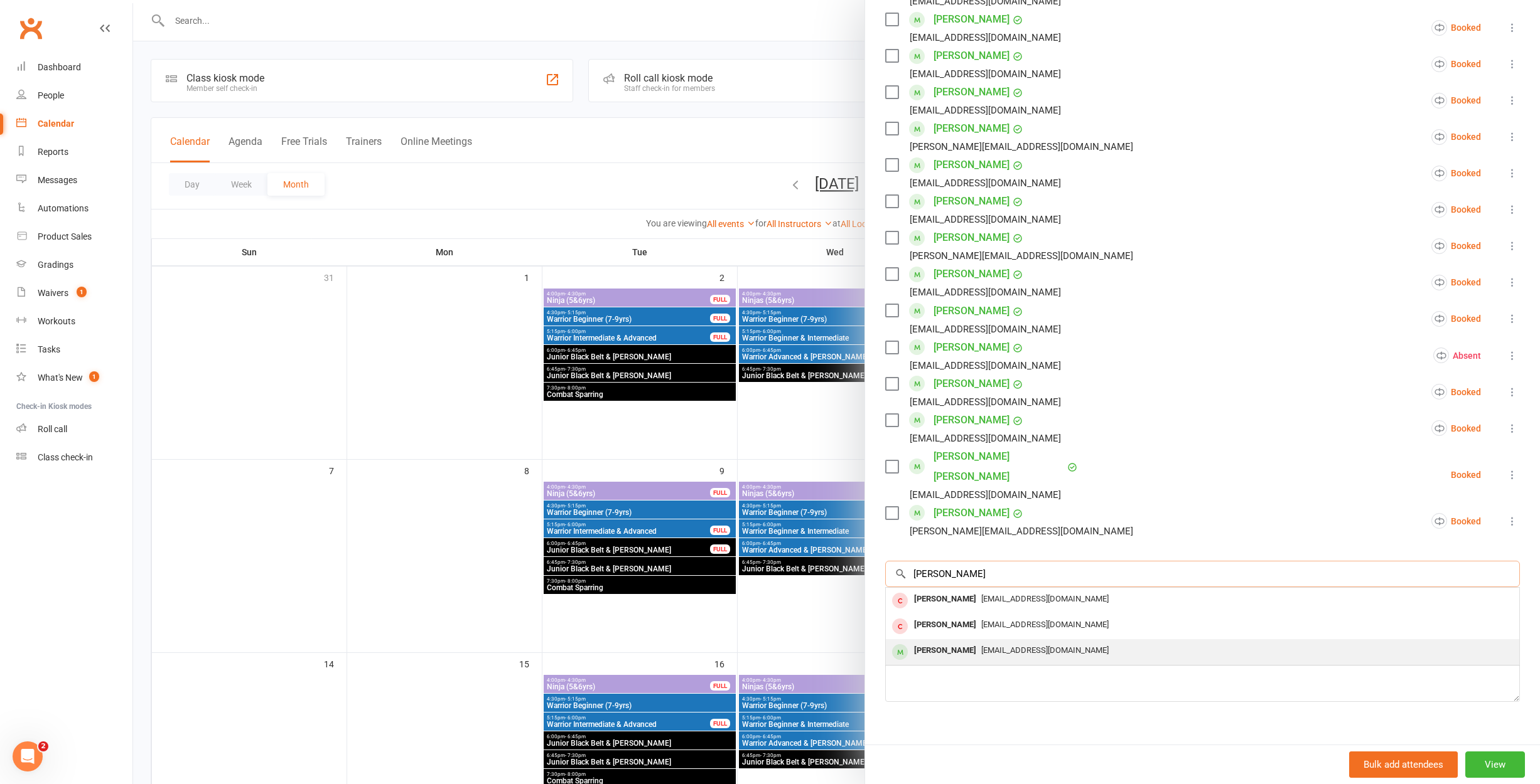
type input "[PERSON_NAME]"
click at [974, 640] on div "[PERSON_NAME] [EMAIL_ADDRESS][DOMAIN_NAME]" at bounding box center [1203, 653] width 634 height 26
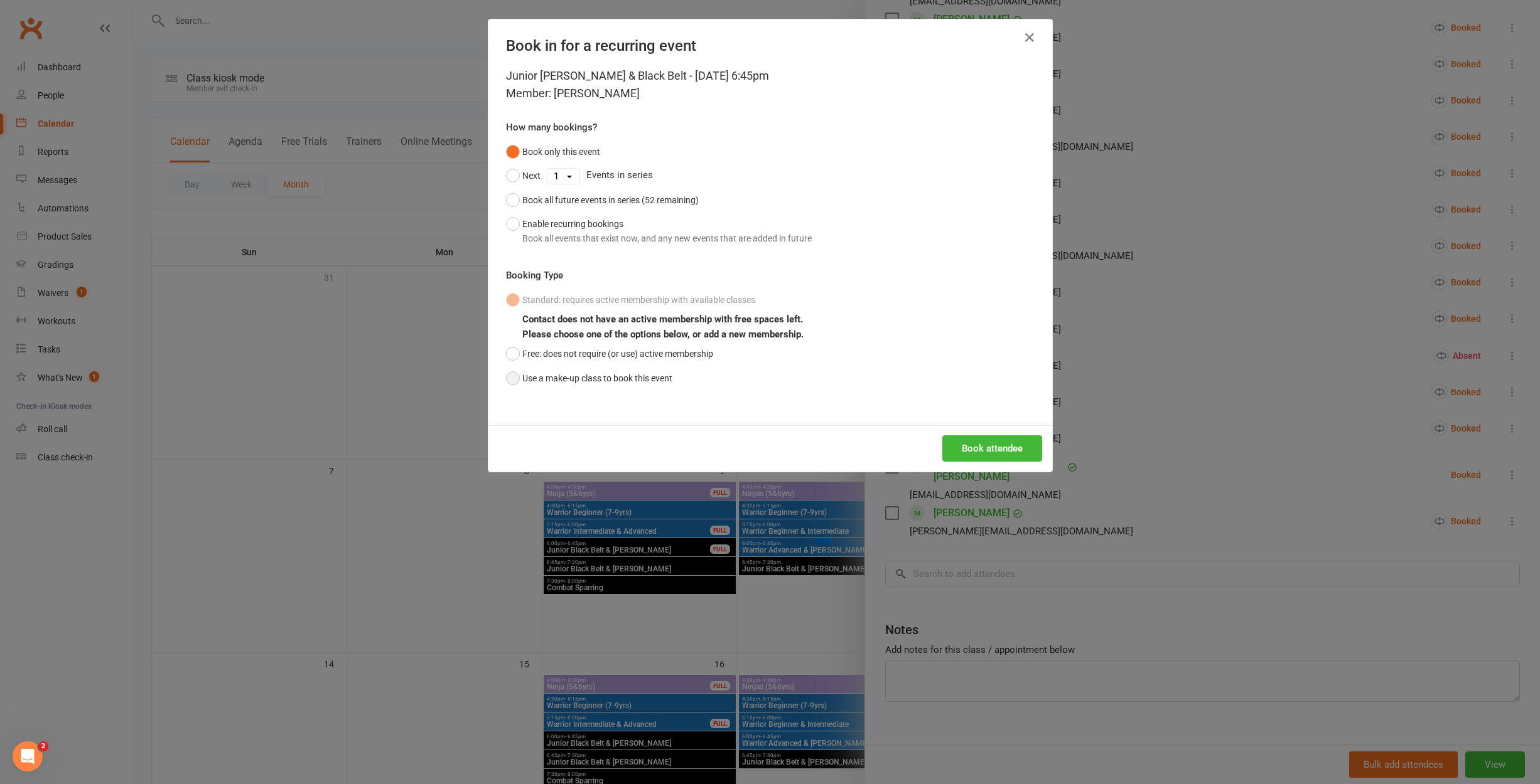
click at [567, 374] on button "Use a make-up class to book this event" at bounding box center [589, 379] width 167 height 24
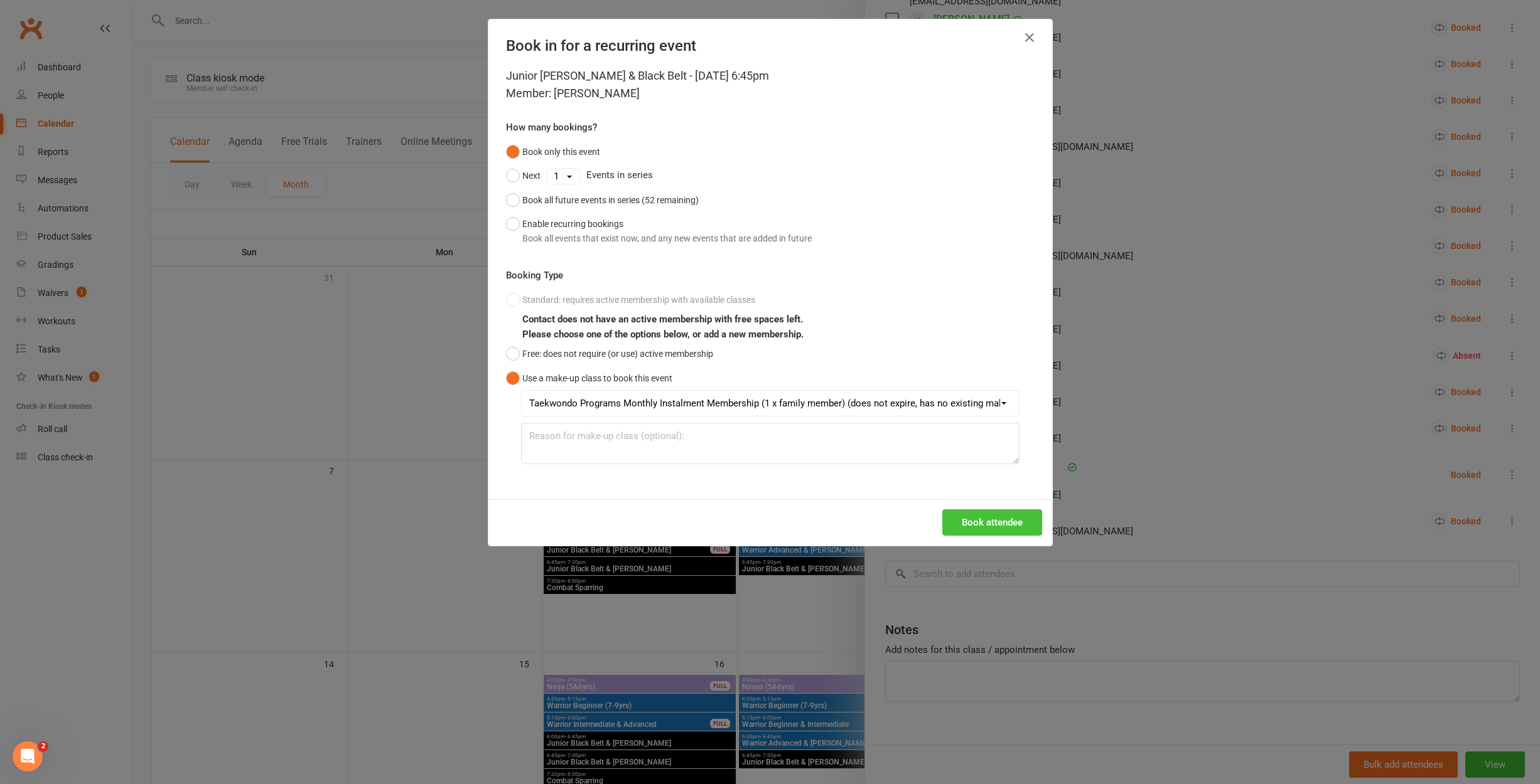
click at [1021, 521] on button "Book attendee" at bounding box center [991, 522] width 100 height 26
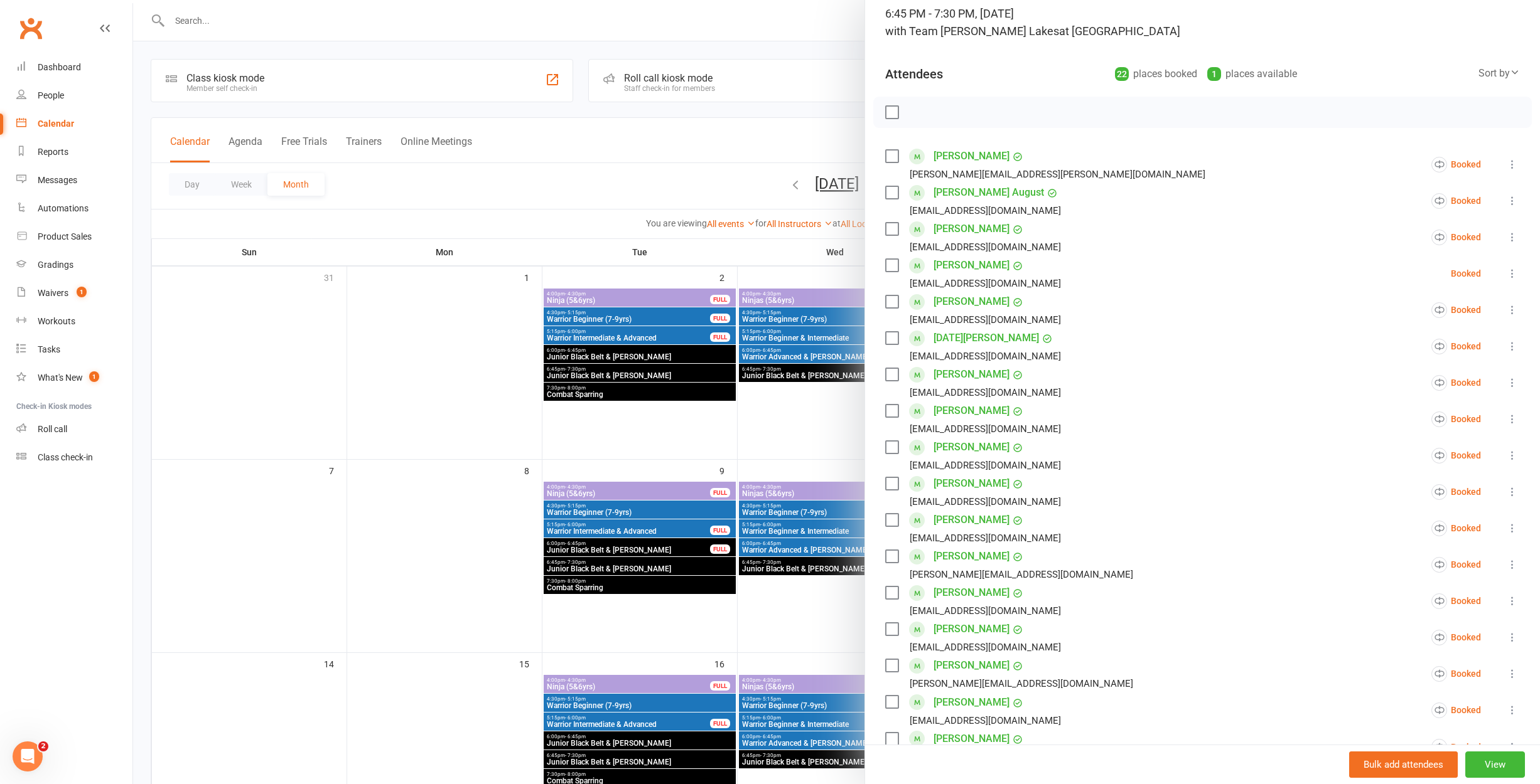
scroll to position [87, 0]
click at [817, 441] on div at bounding box center [837, 392] width 1407 height 784
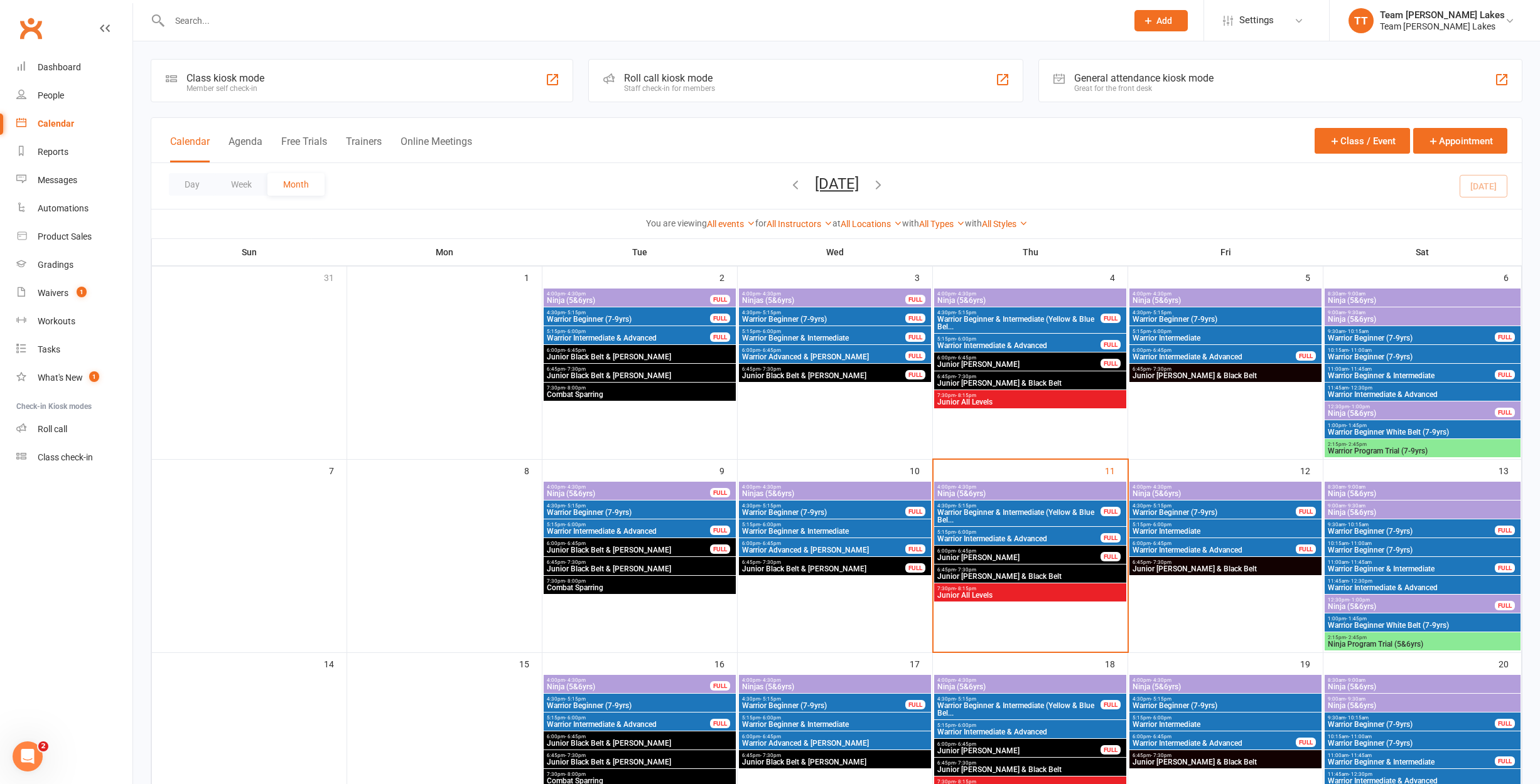
click at [974, 555] on span "Junior [PERSON_NAME]" at bounding box center [1018, 558] width 165 height 7
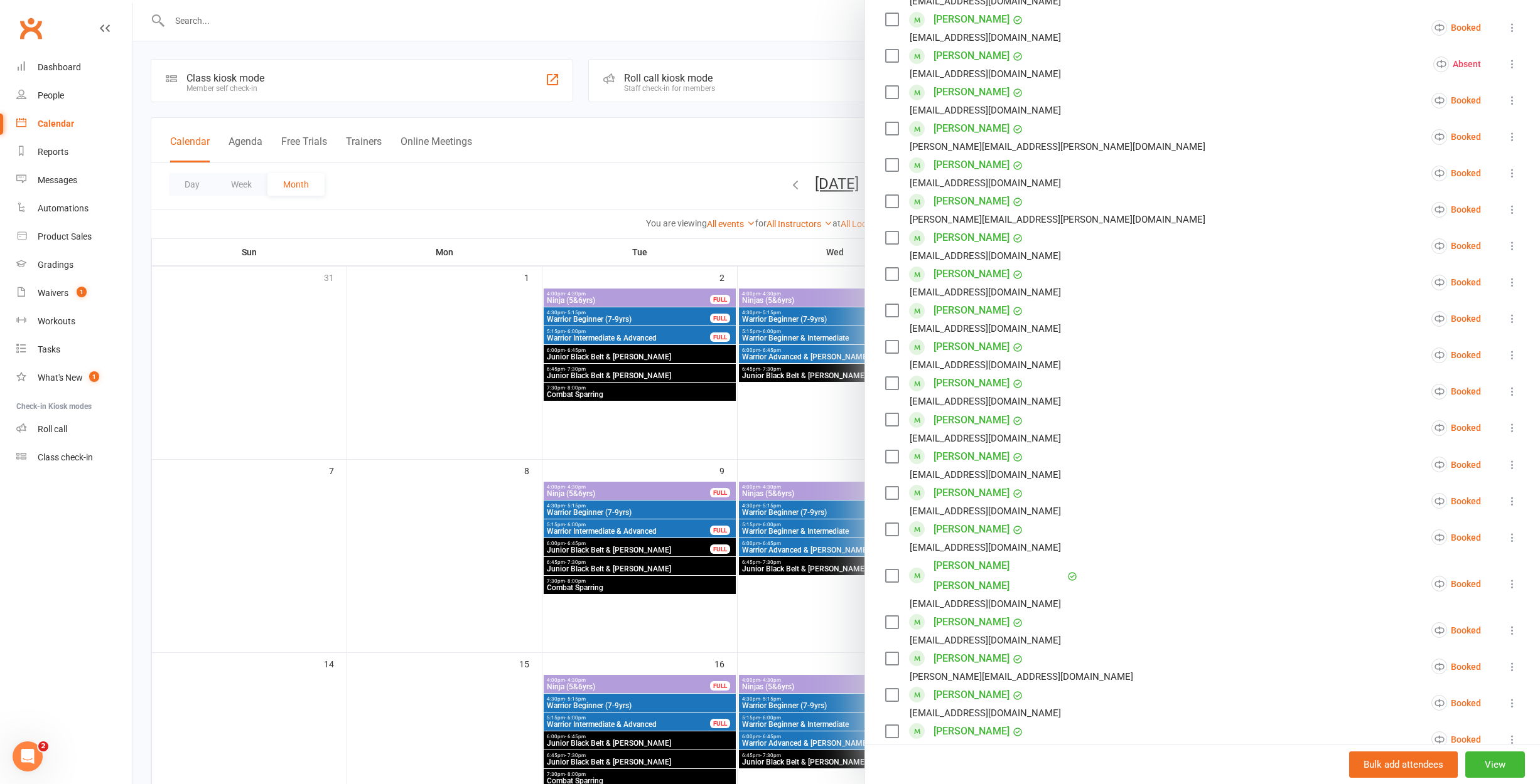
scroll to position [374, 0]
click at [1514, 586] on icon at bounding box center [1512, 579] width 12 height 12
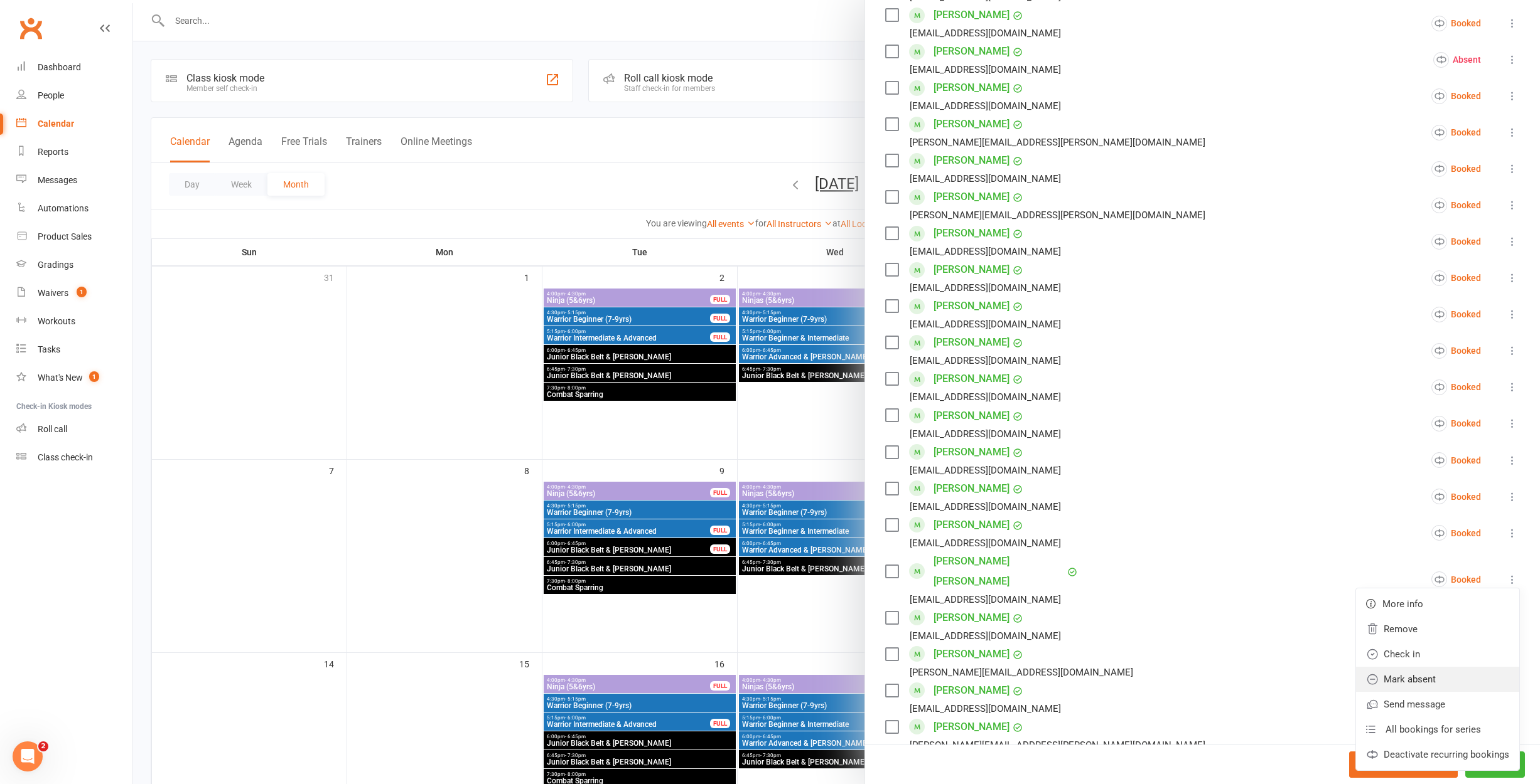
click at [1467, 692] on link "Mark absent" at bounding box center [1438, 679] width 163 height 25
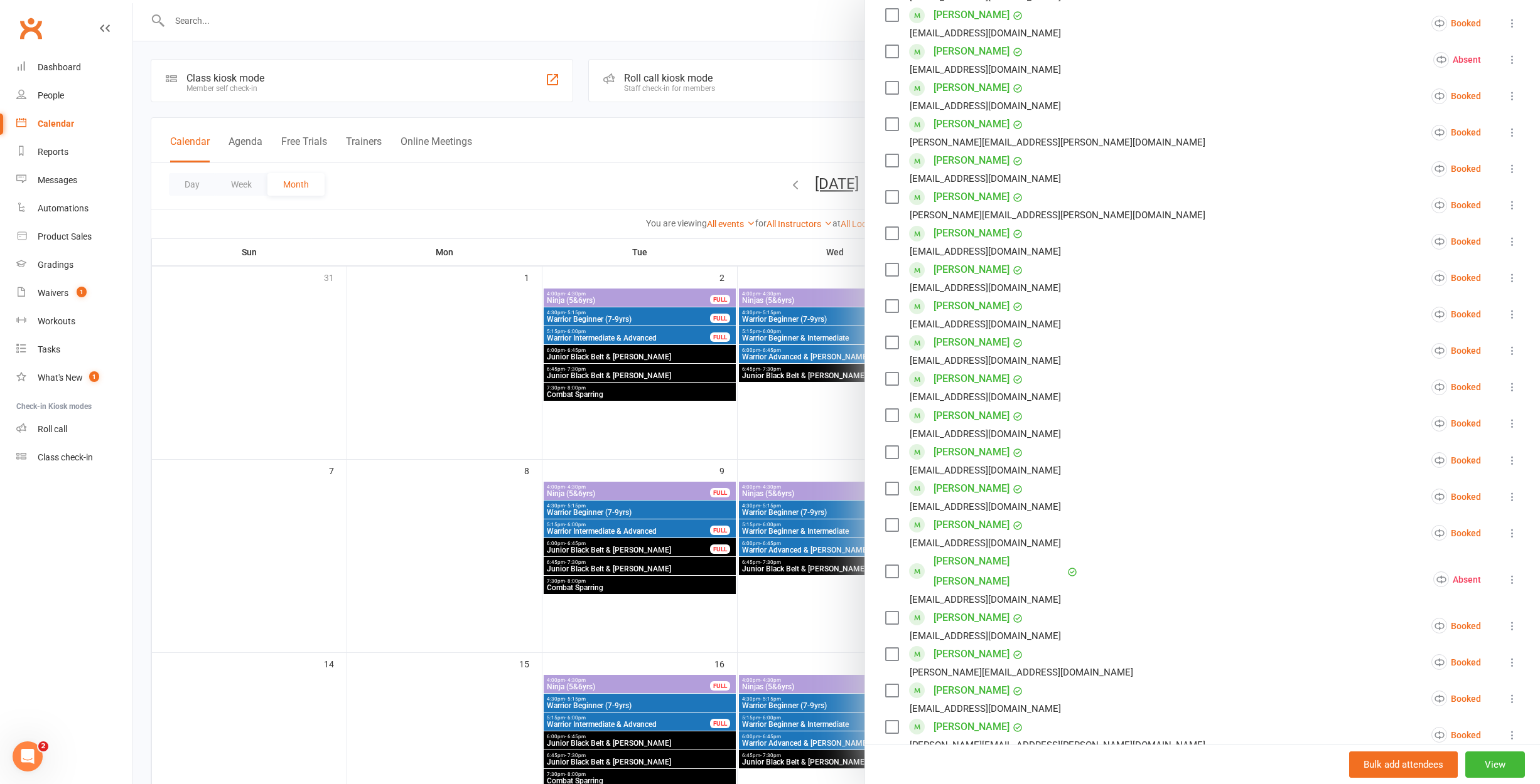
click at [837, 431] on div at bounding box center [837, 392] width 1407 height 784
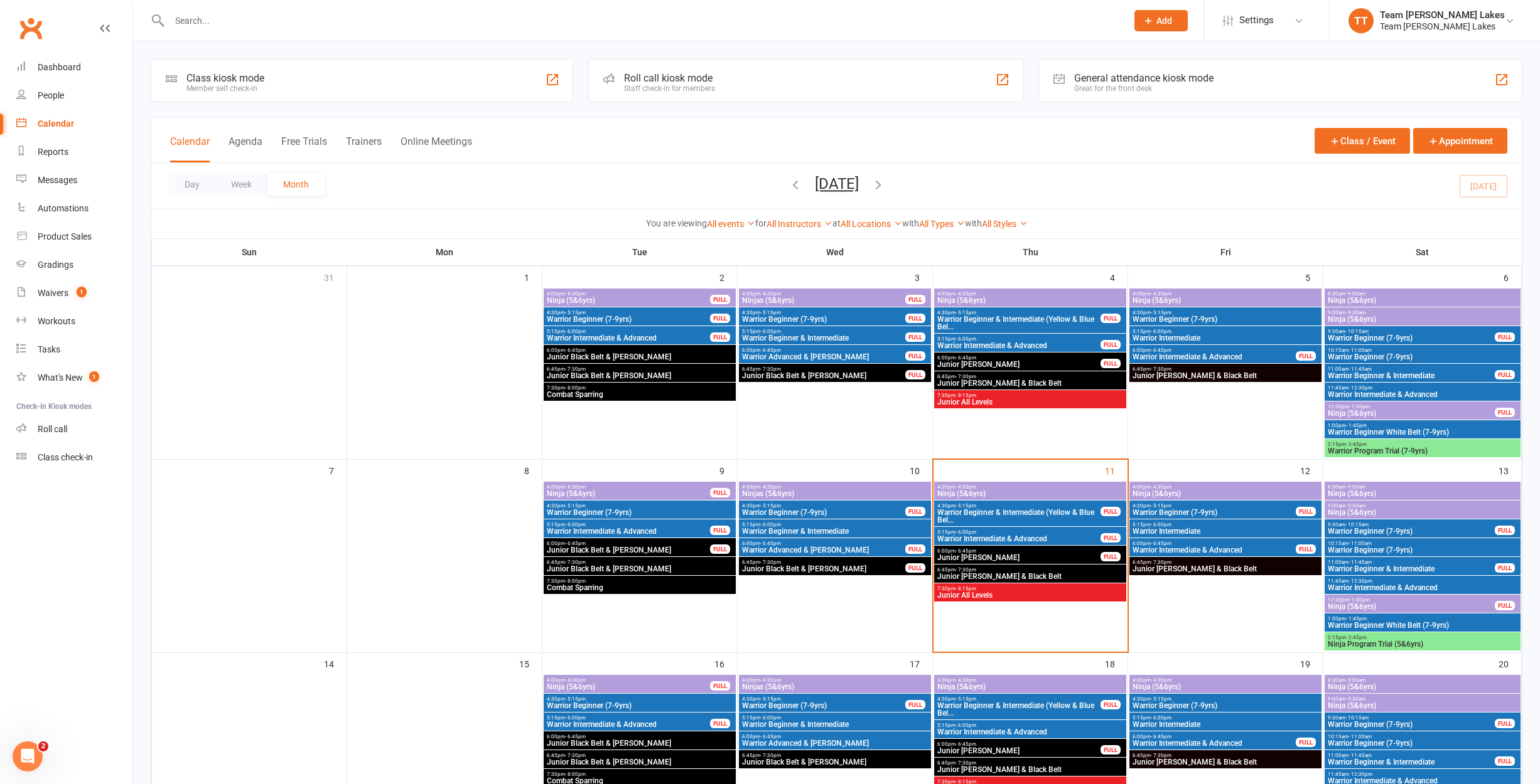
click at [971, 538] on span "Warrior Intermediate & Advanced" at bounding box center [1018, 539] width 165 height 7
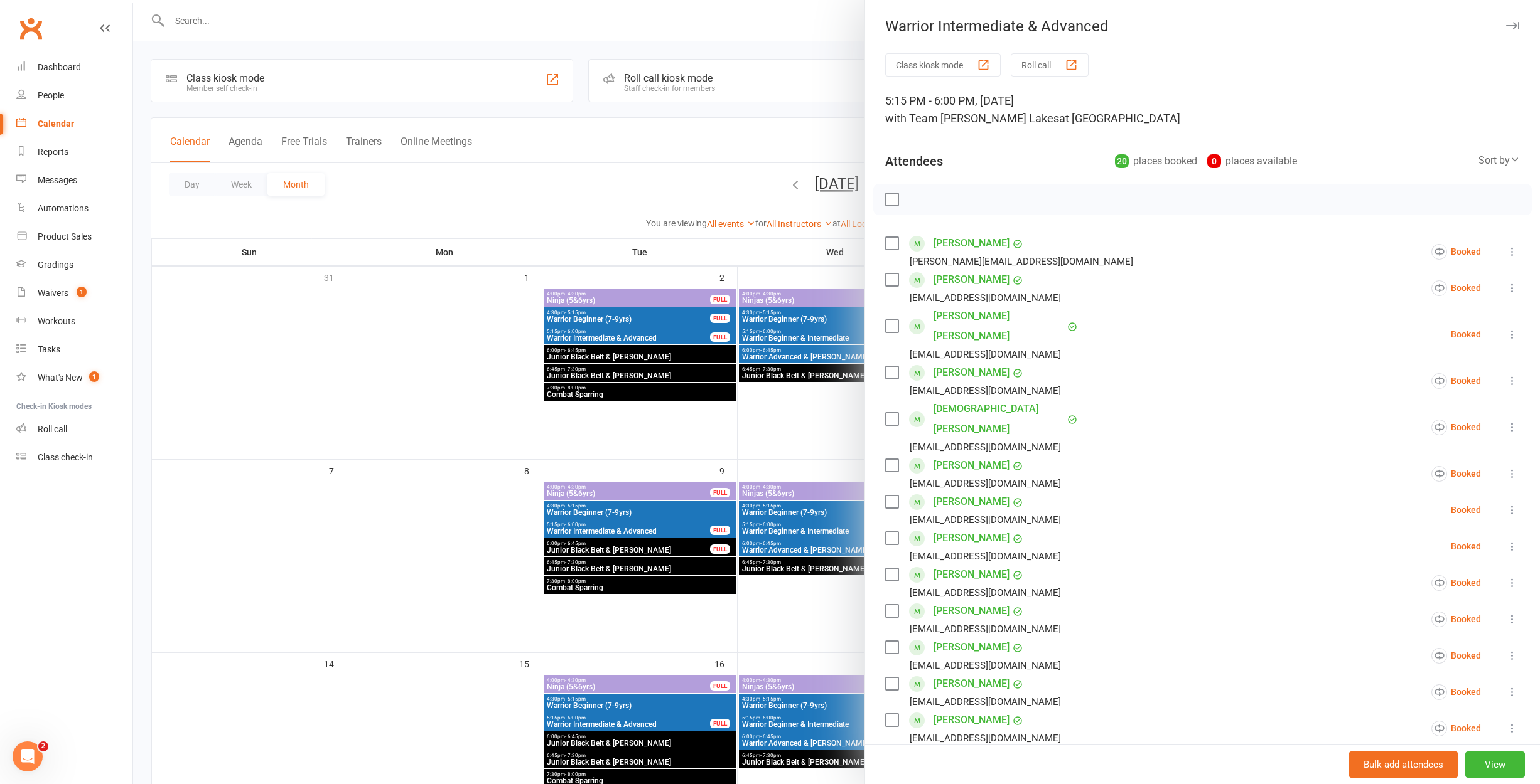
click at [1037, 68] on button "Roll call" at bounding box center [1050, 64] width 78 height 23
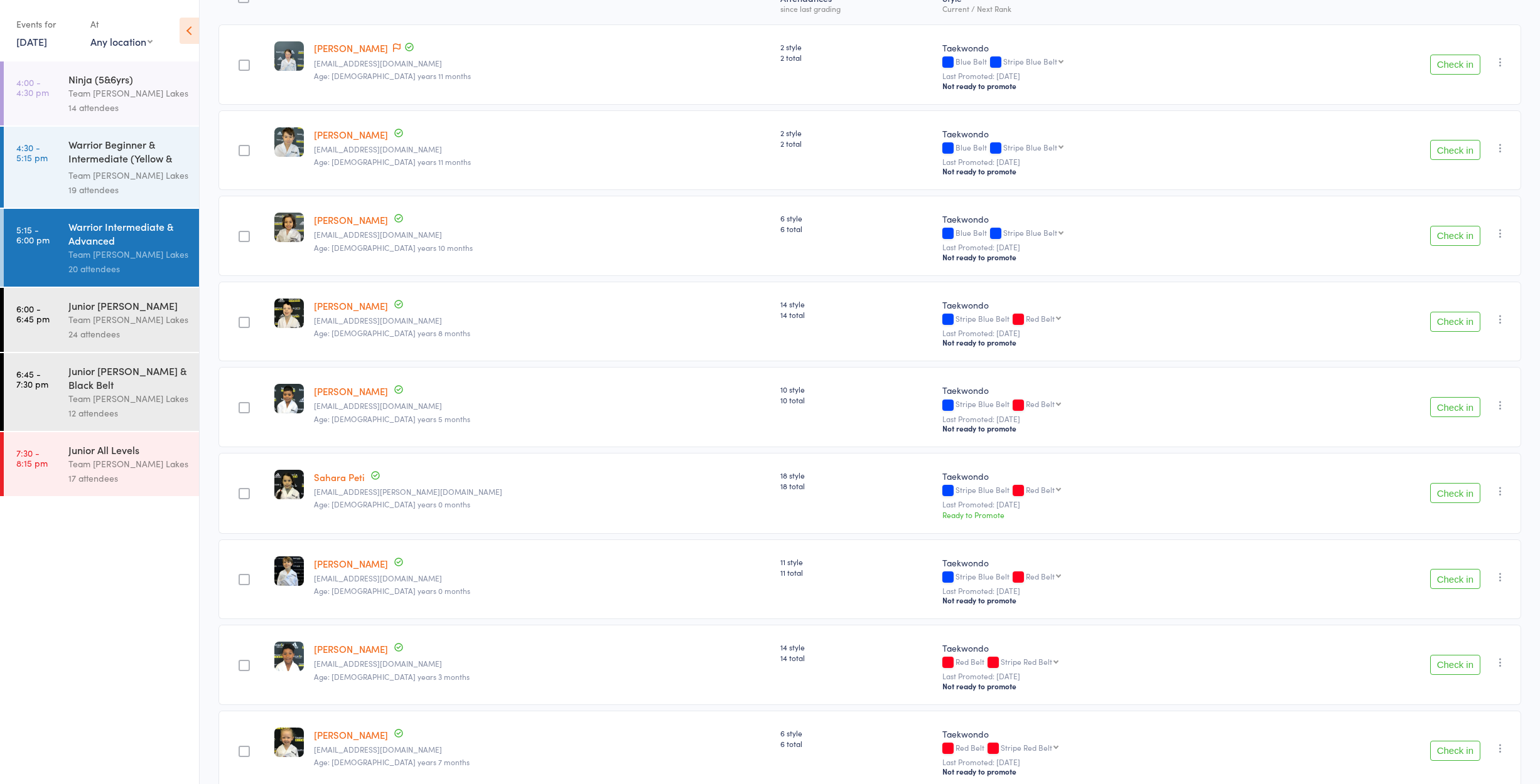
scroll to position [182, 0]
click at [1451, 416] on button "Check in" at bounding box center [1455, 410] width 50 height 20
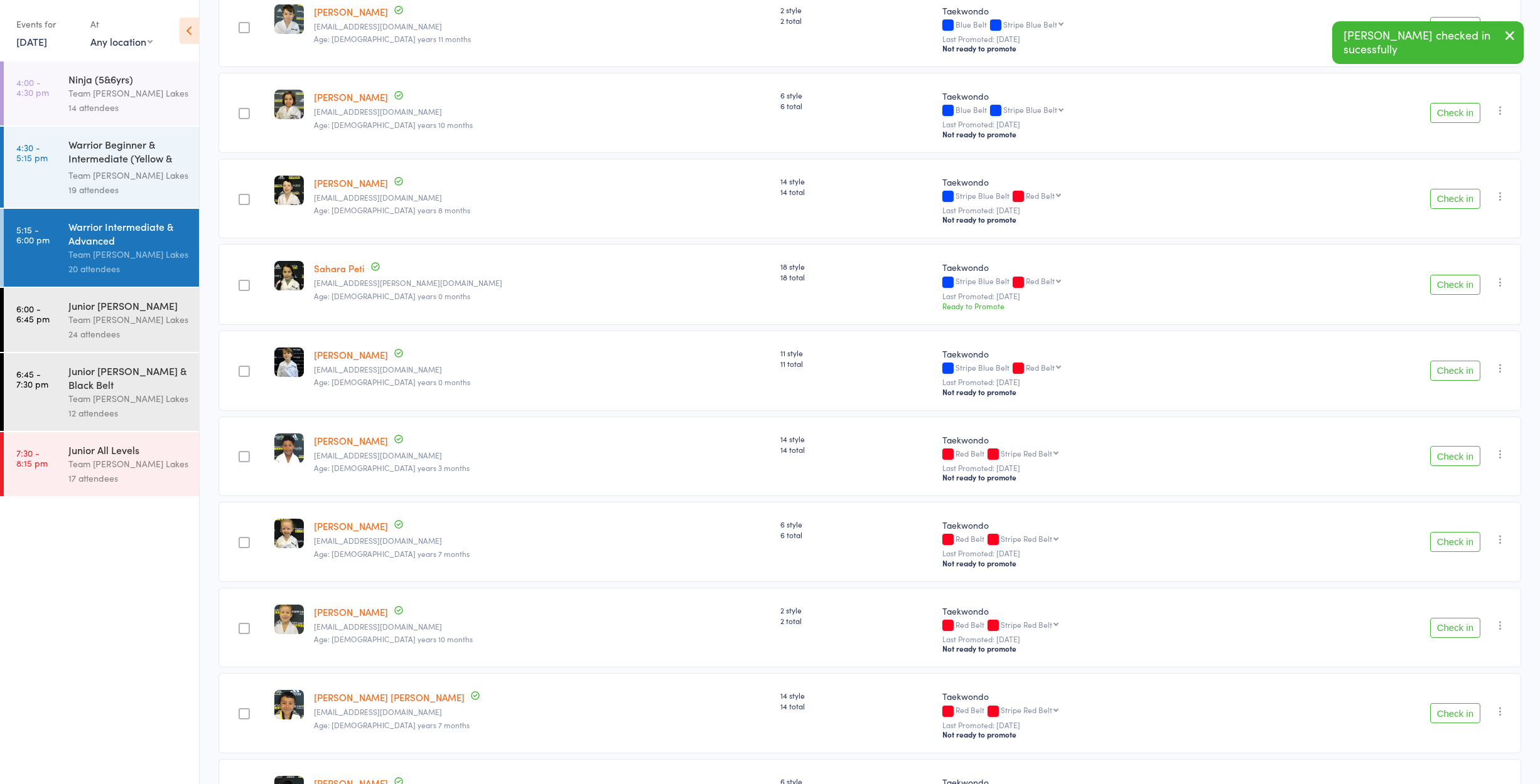
scroll to position [319, 0]
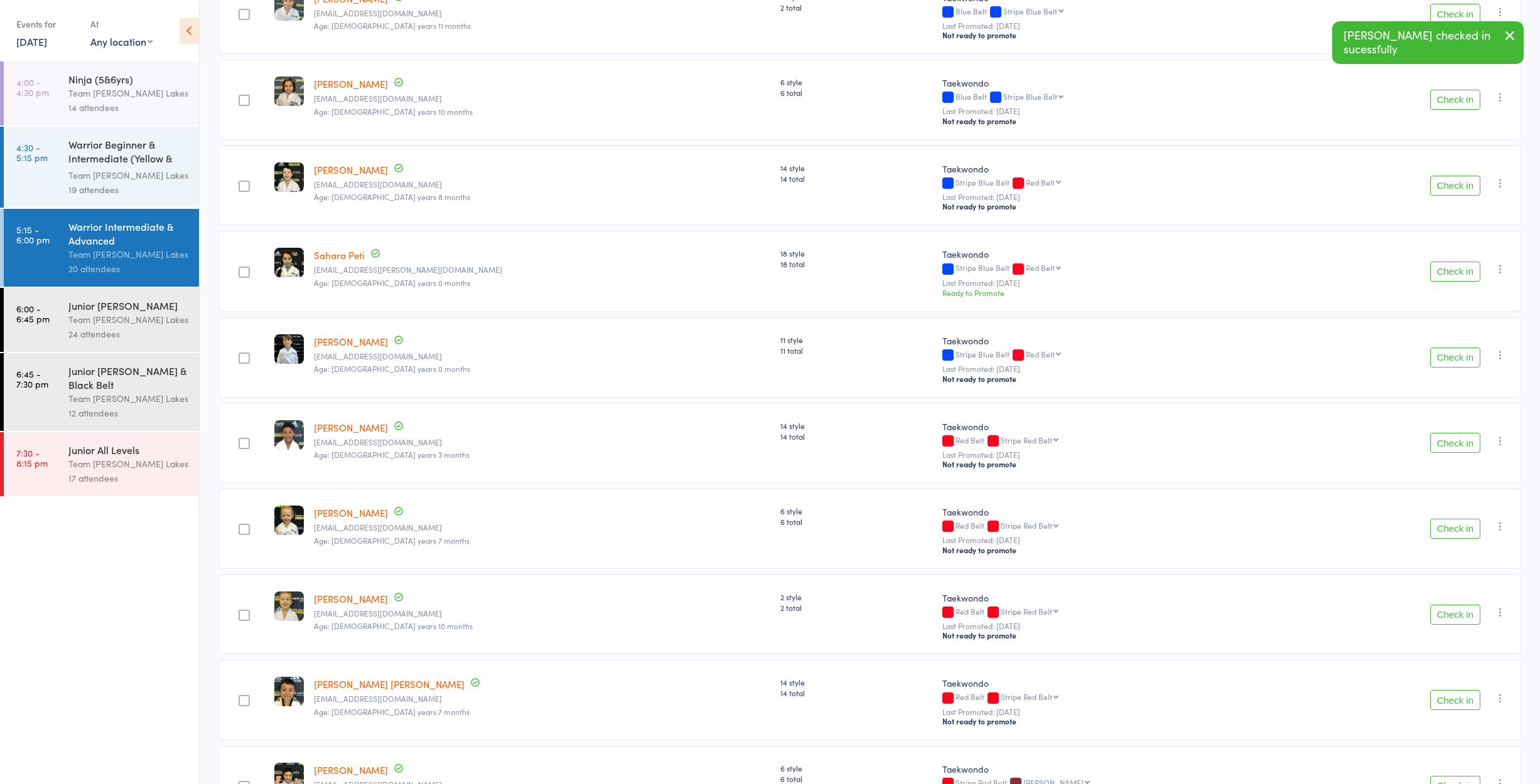
click at [1441, 448] on button "Check in" at bounding box center [1455, 443] width 50 height 20
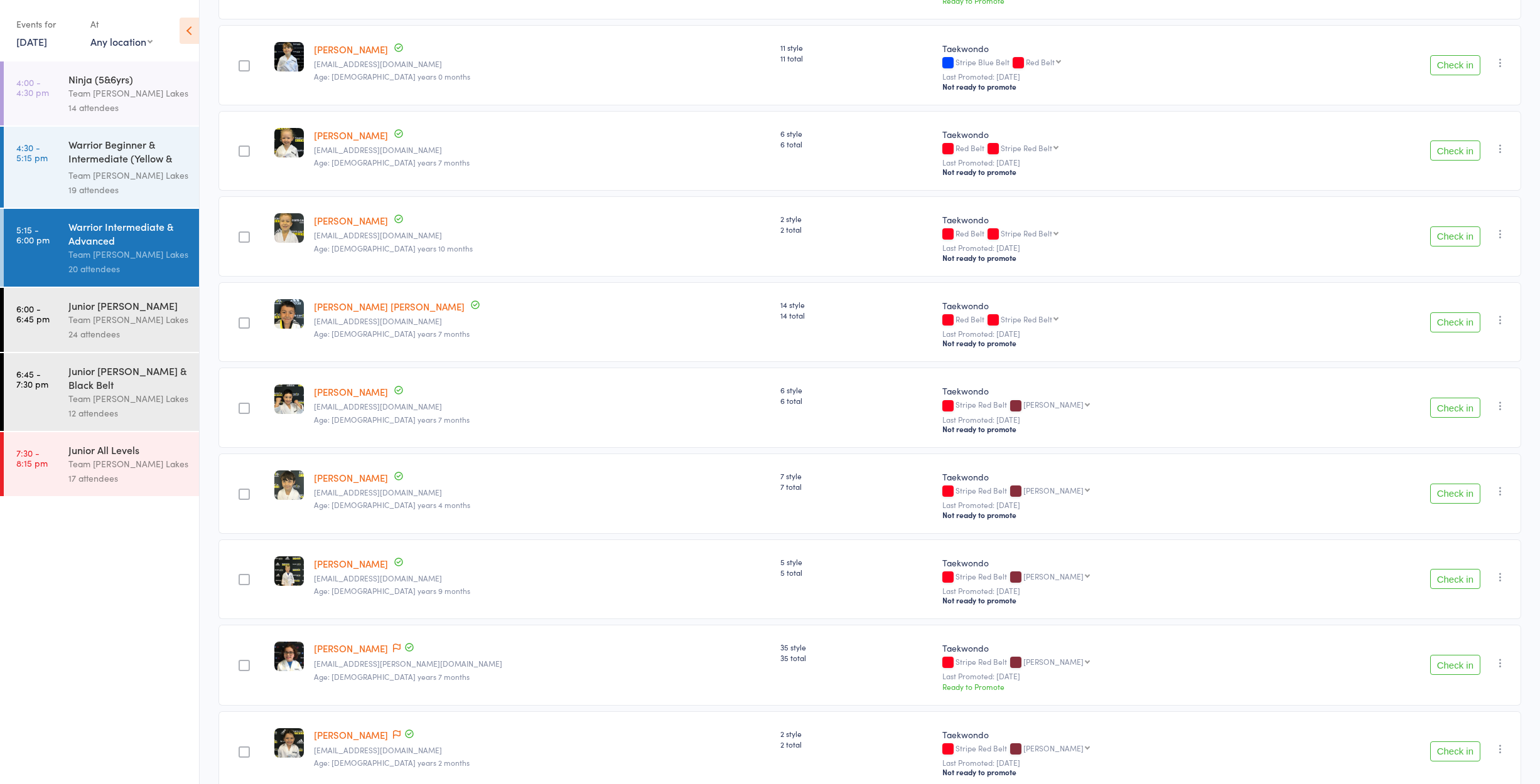
scroll to position [615, 0]
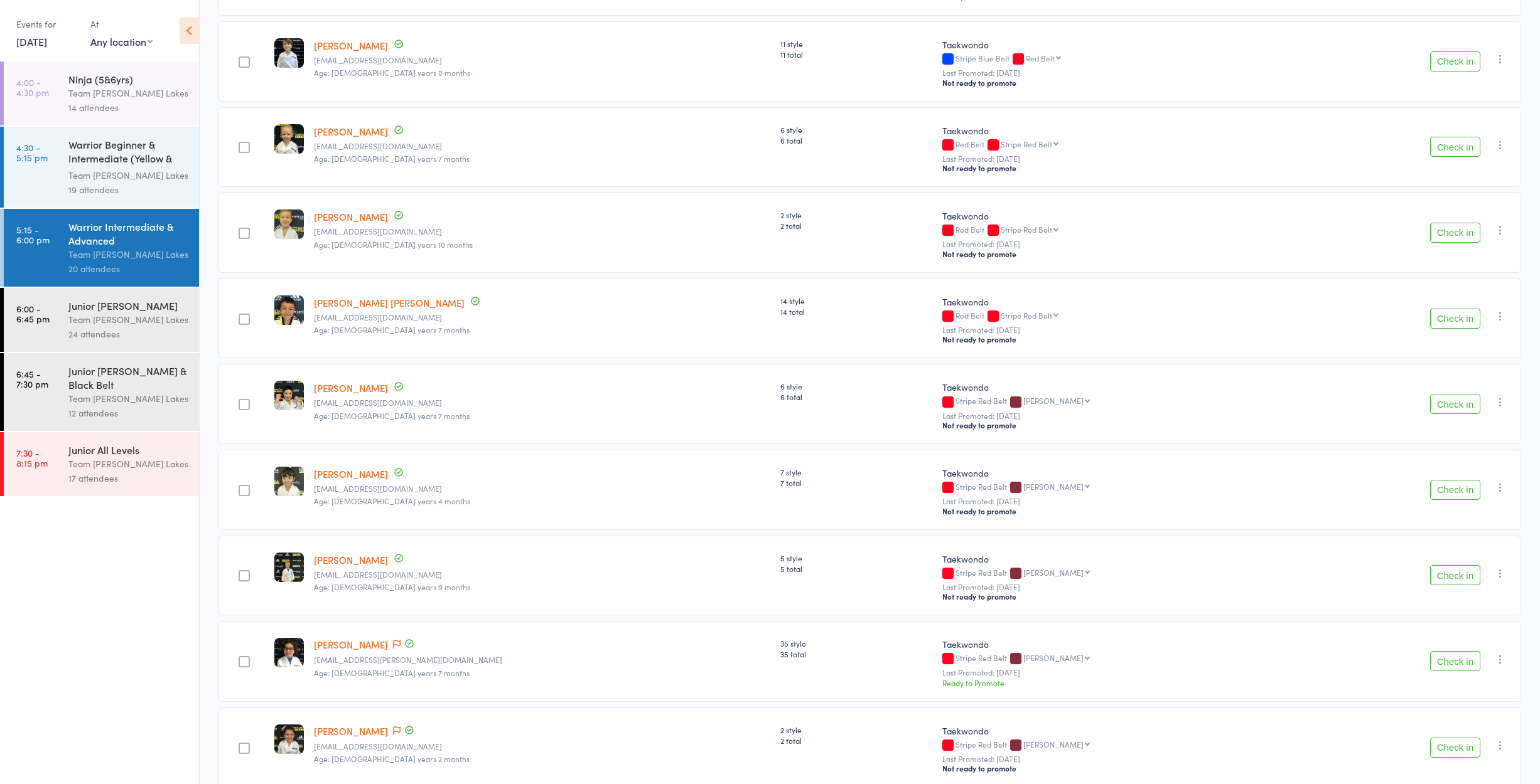
click at [1467, 497] on button "Check in" at bounding box center [1455, 491] width 50 height 20
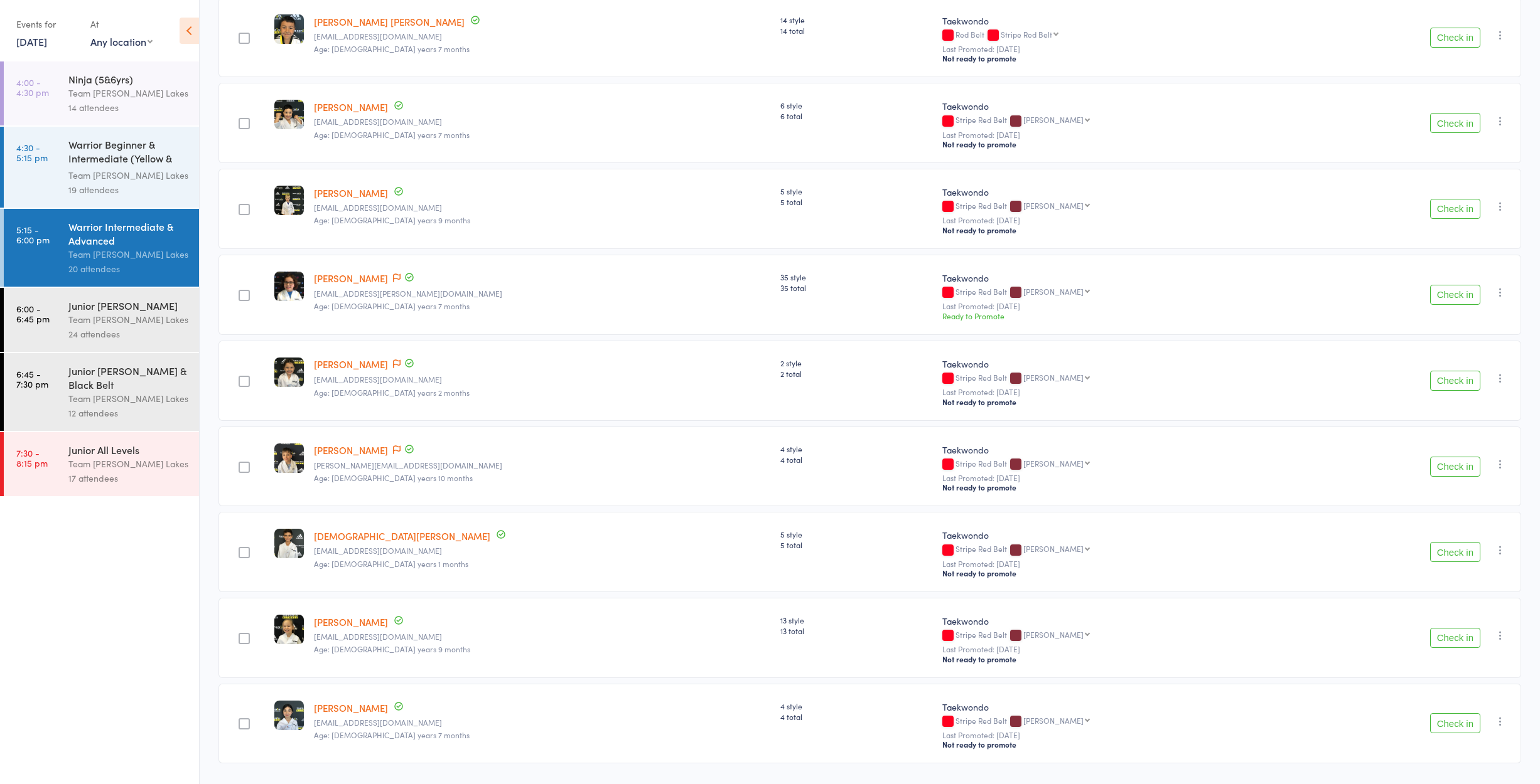
scroll to position [903, 0]
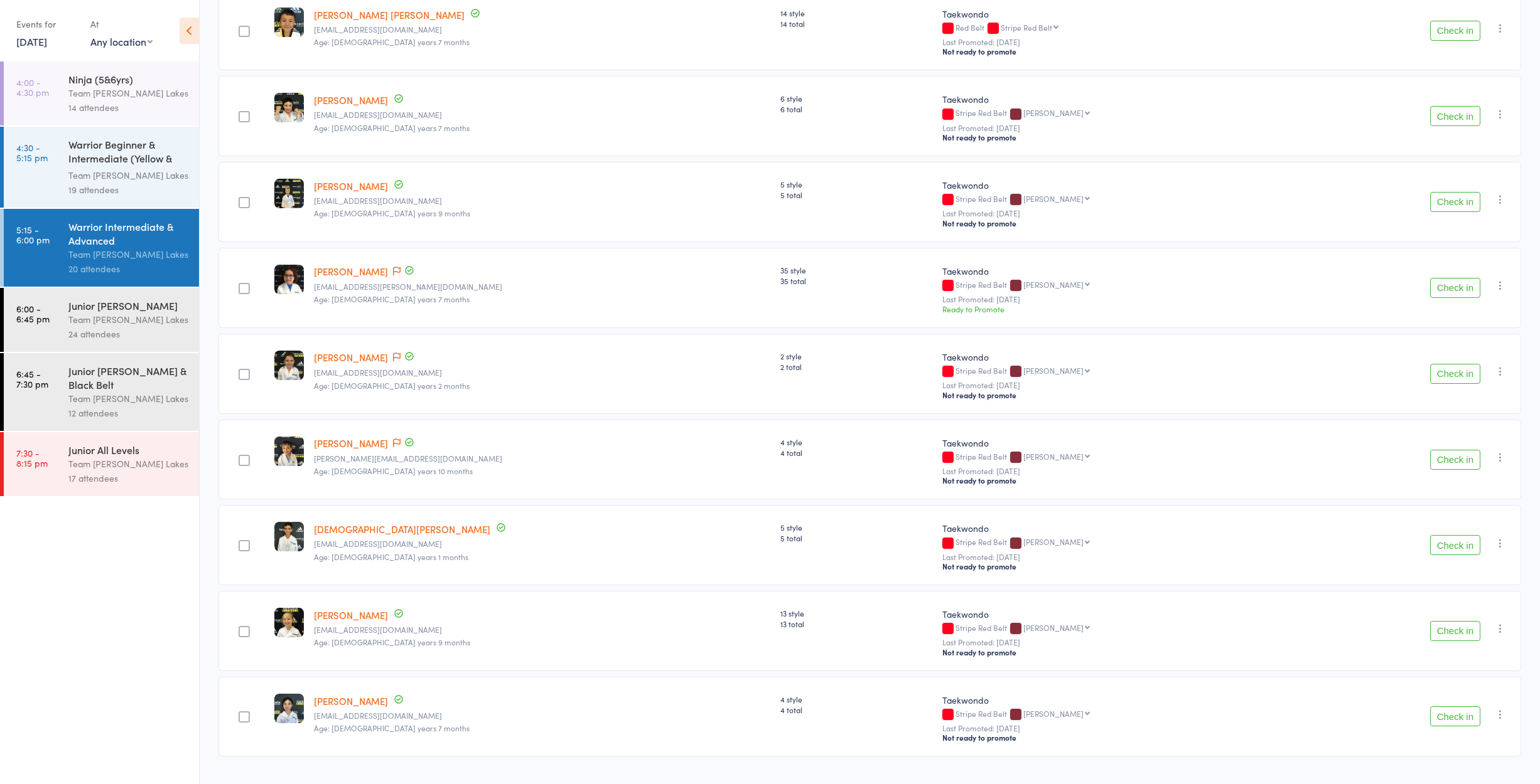
click at [1451, 637] on button "Check in" at bounding box center [1455, 631] width 50 height 20
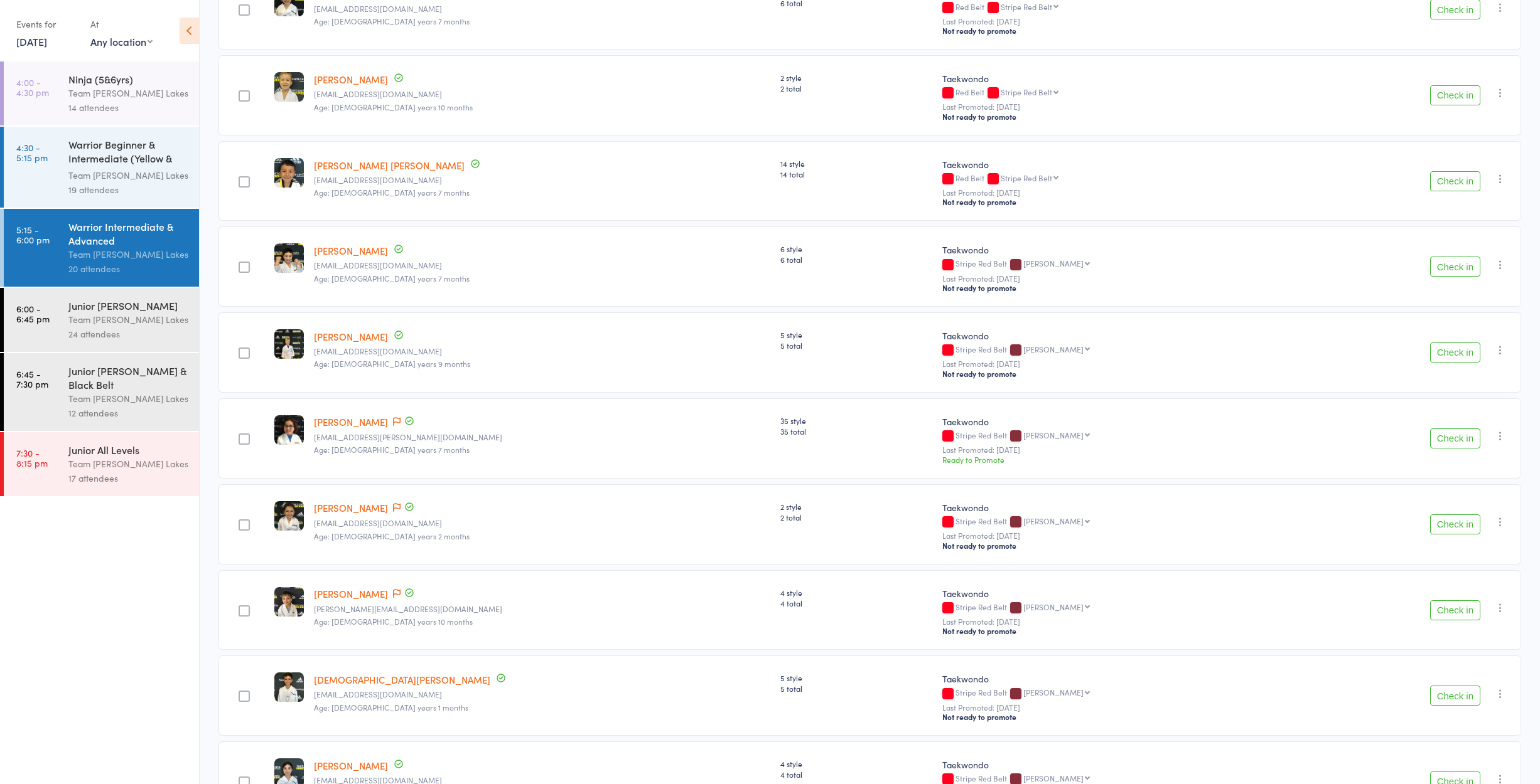
scroll to position [753, 0]
click at [1450, 696] on button "Check in" at bounding box center [1455, 696] width 50 height 20
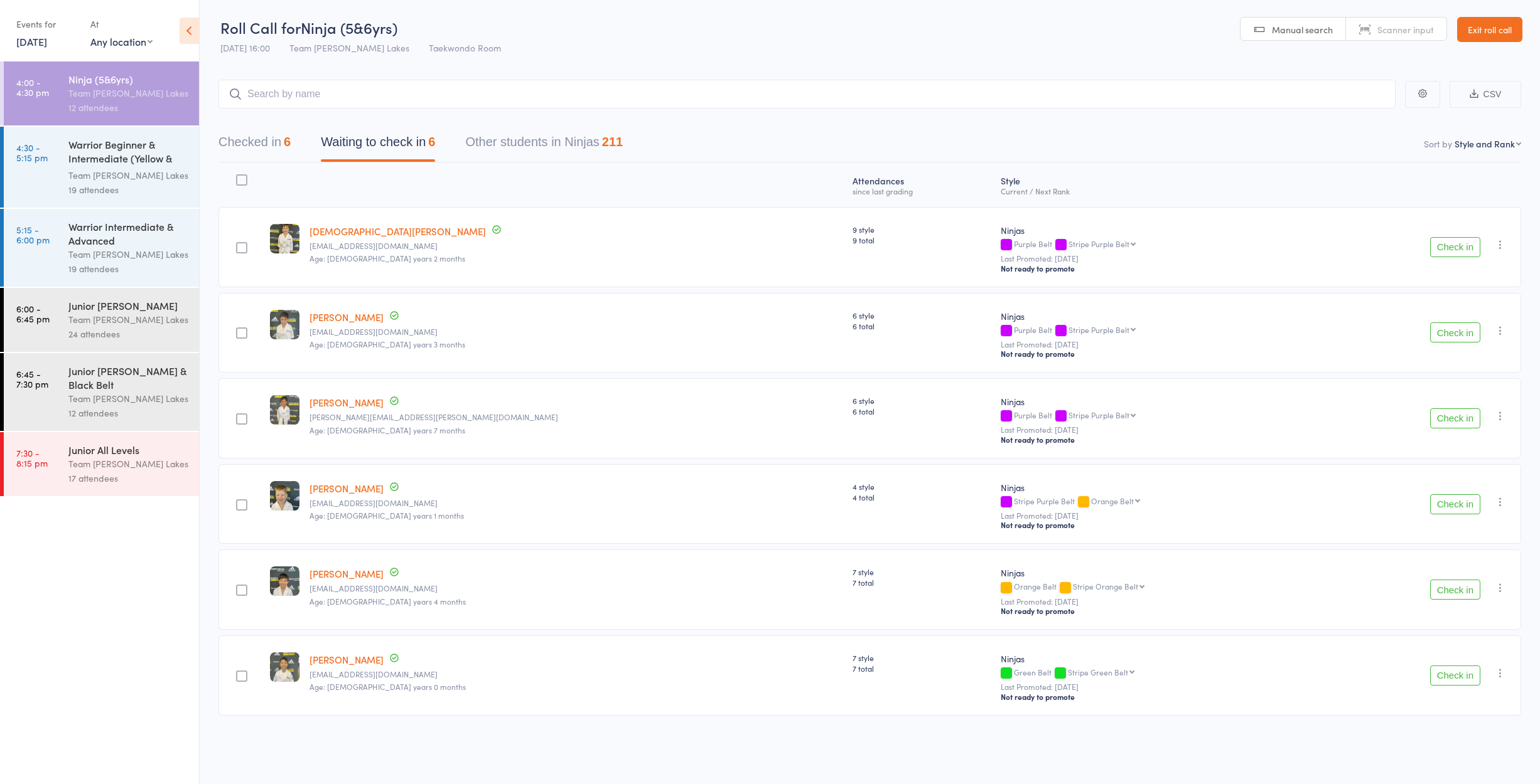
click at [1493, 24] on link "Exit roll call" at bounding box center [1490, 29] width 65 height 25
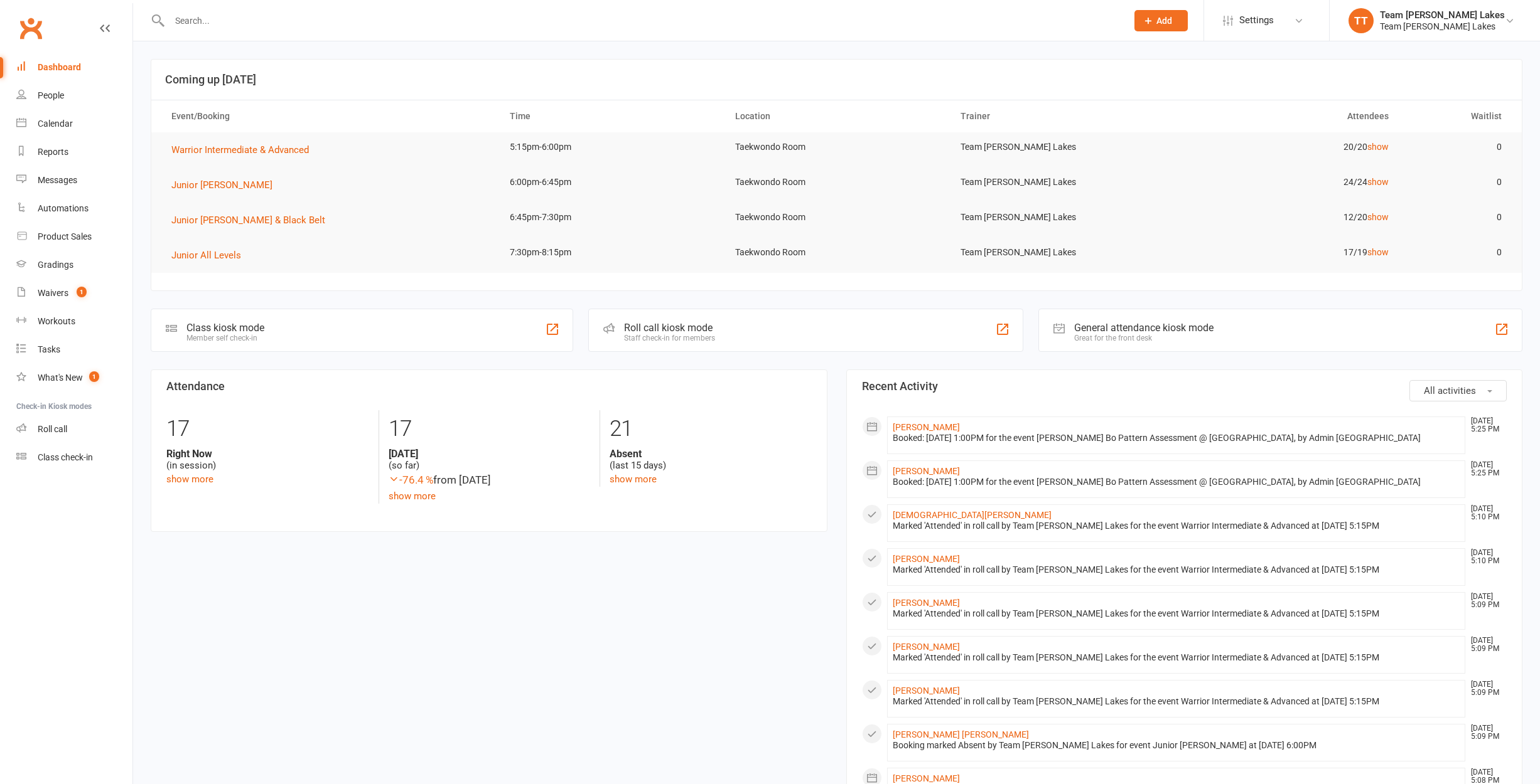
click at [64, 124] on div "Calendar" at bounding box center [55, 123] width 35 height 10
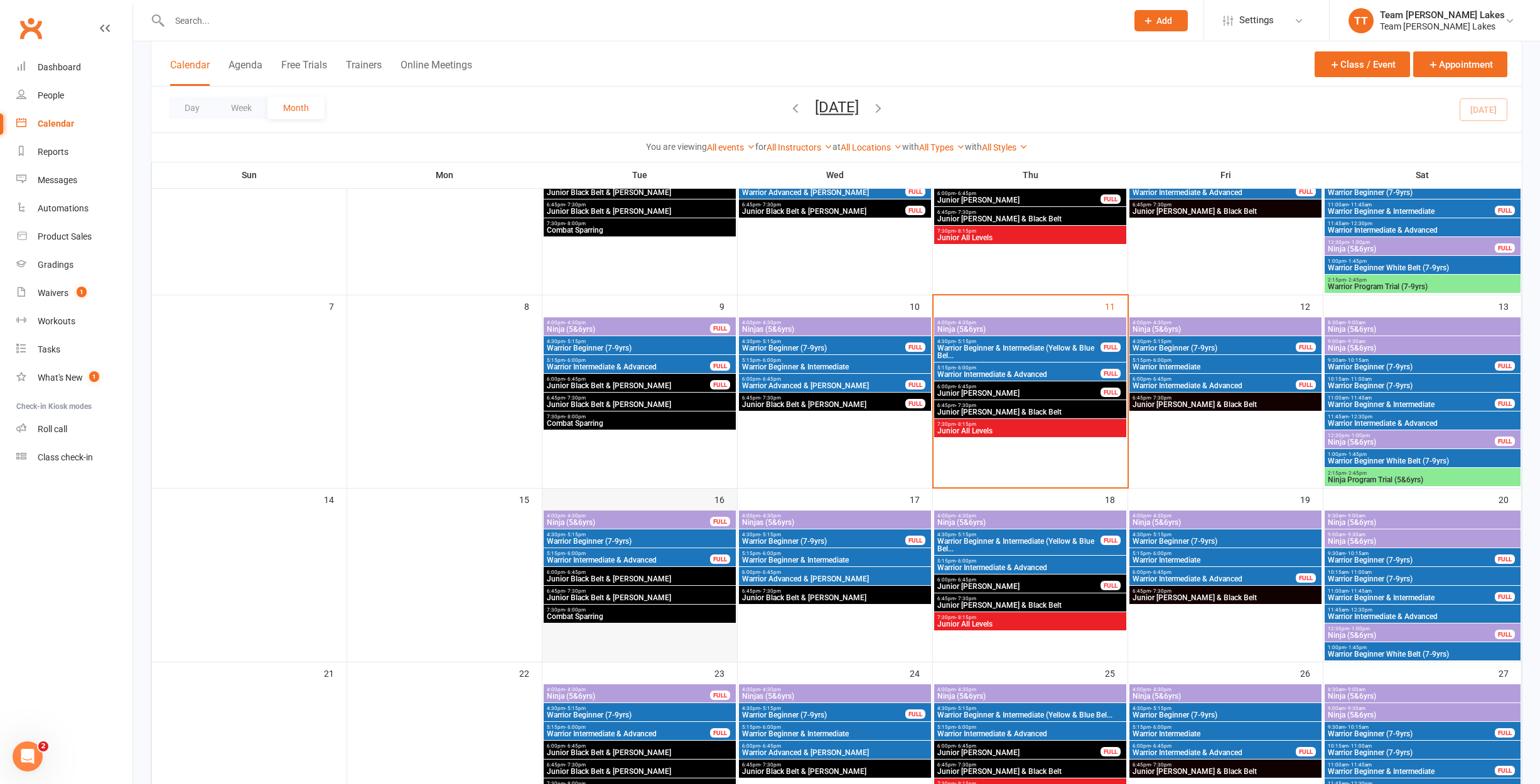
scroll to position [172, 0]
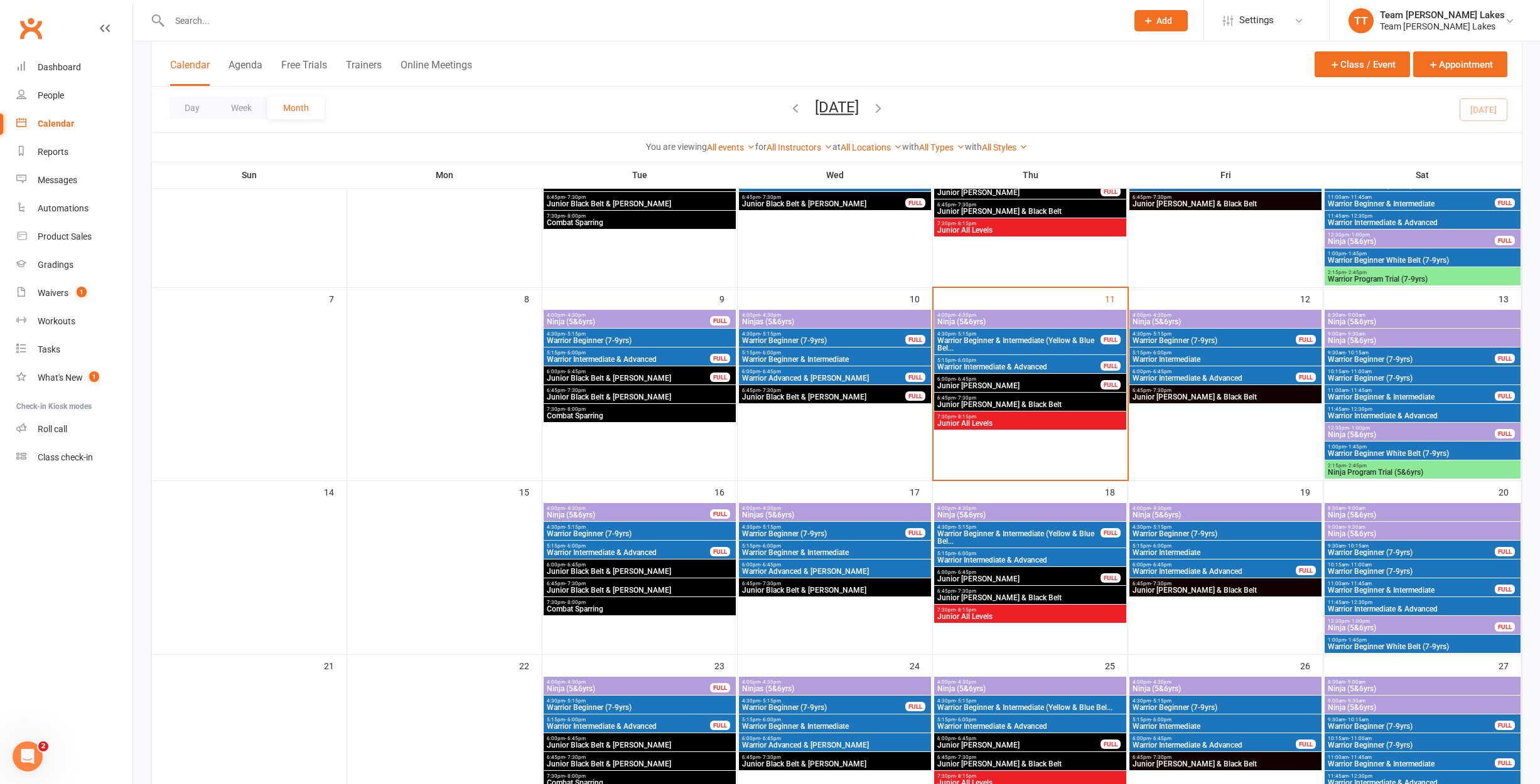
click at [600, 584] on span "6:45pm - 7:30pm" at bounding box center [639, 584] width 187 height 6
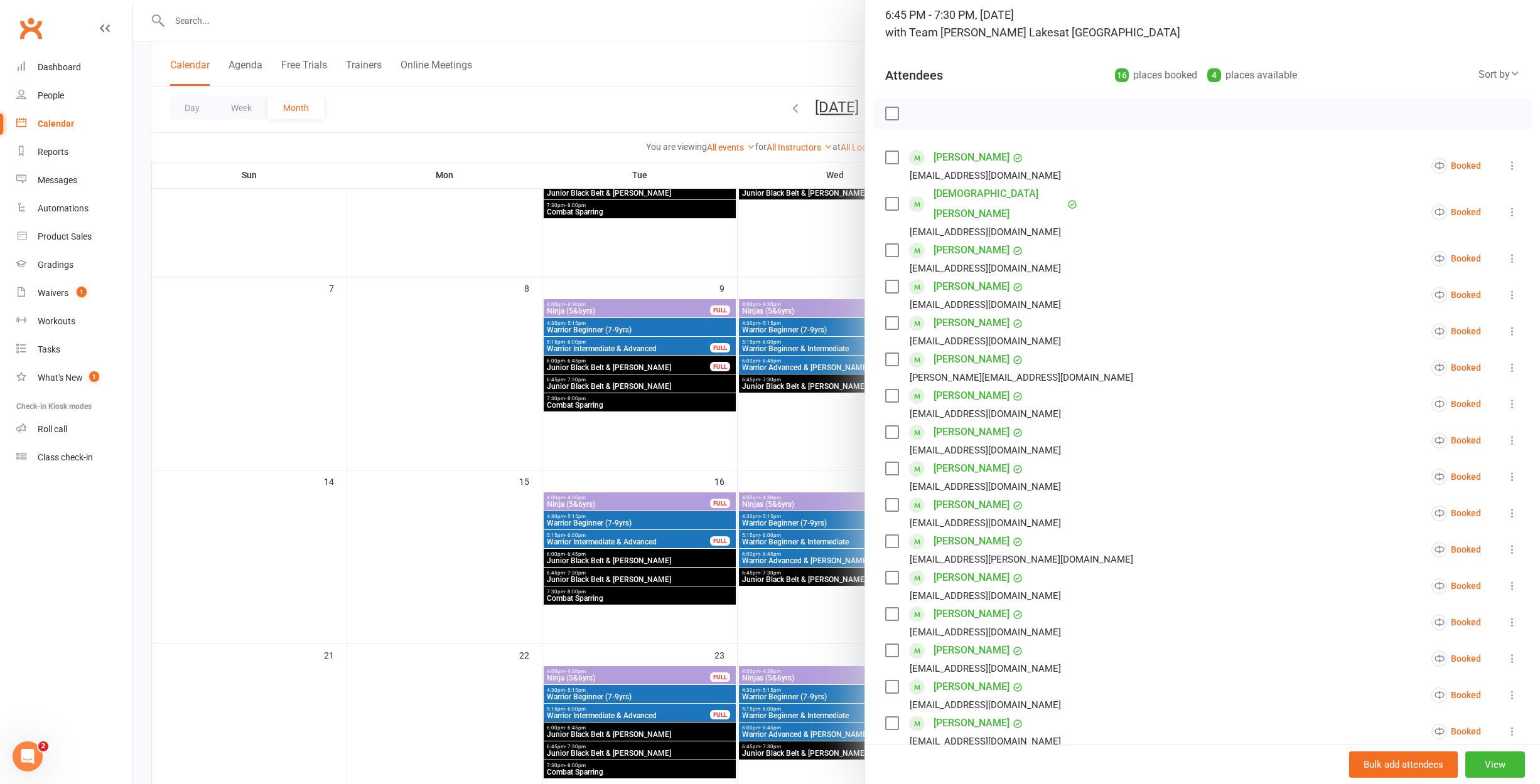
scroll to position [297, 0]
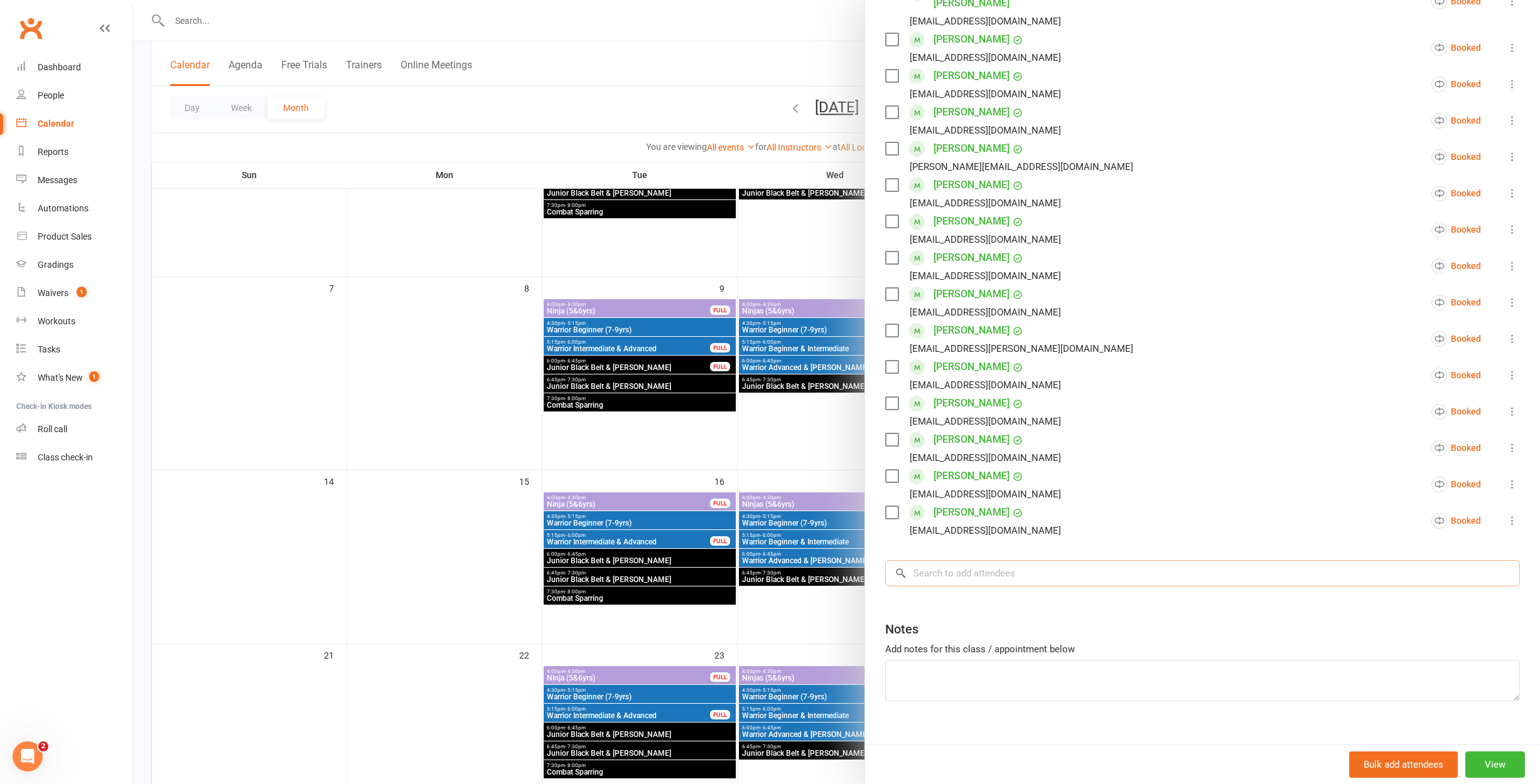
click at [997, 561] on input "search" at bounding box center [1202, 574] width 634 height 26
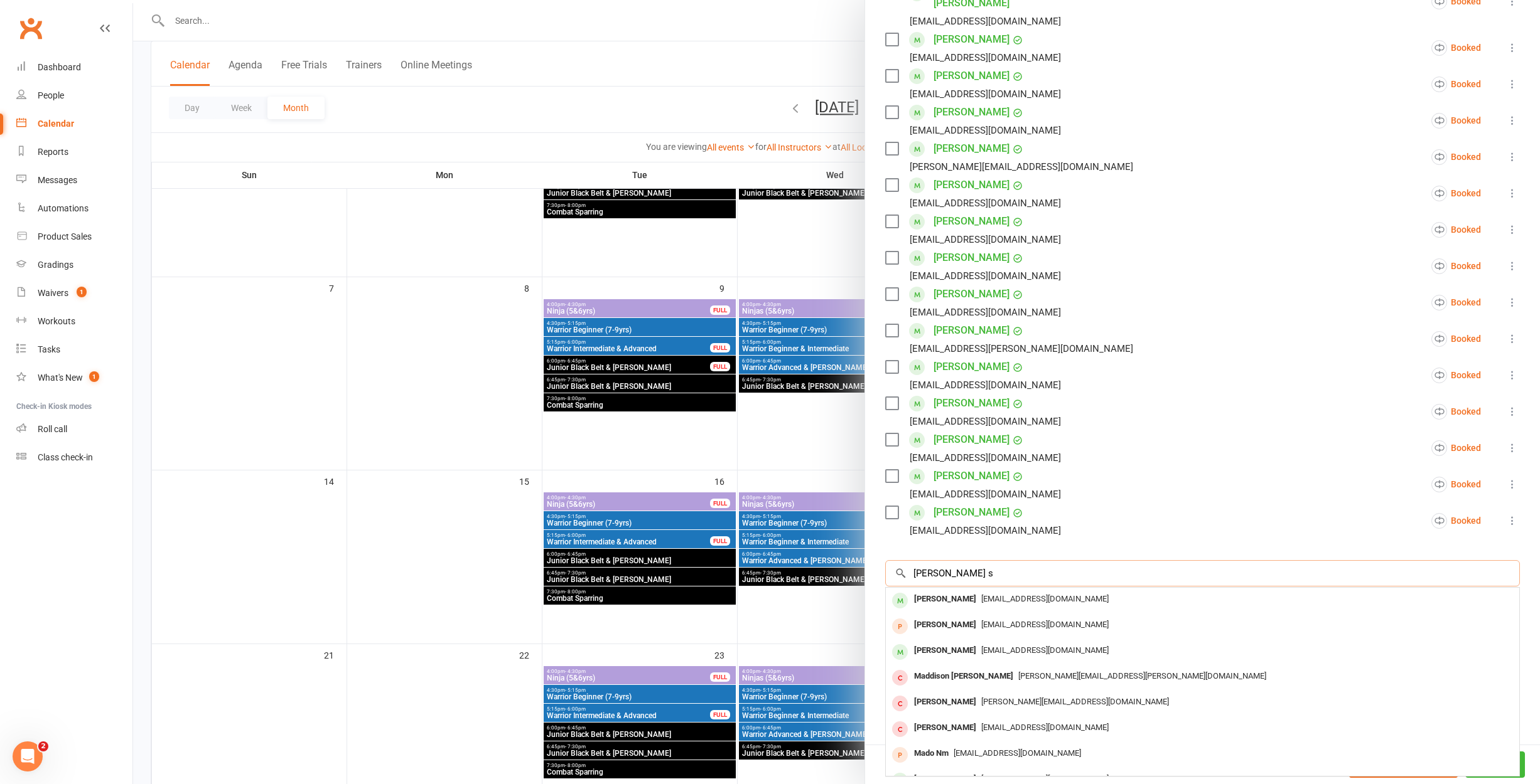
scroll to position [183, 0]
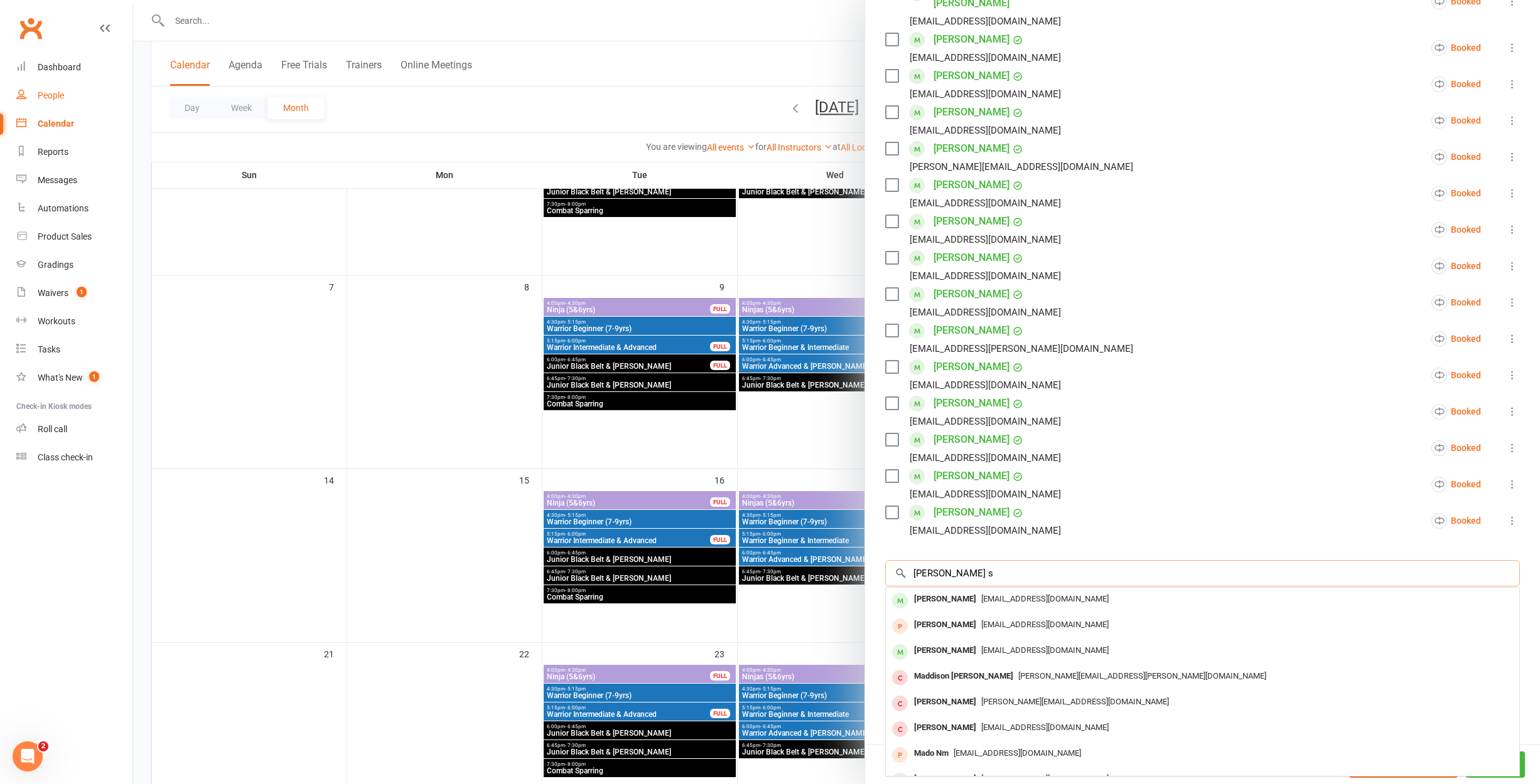
type input "Madison s"
click at [55, 90] on div "People" at bounding box center [50, 95] width 26 height 10
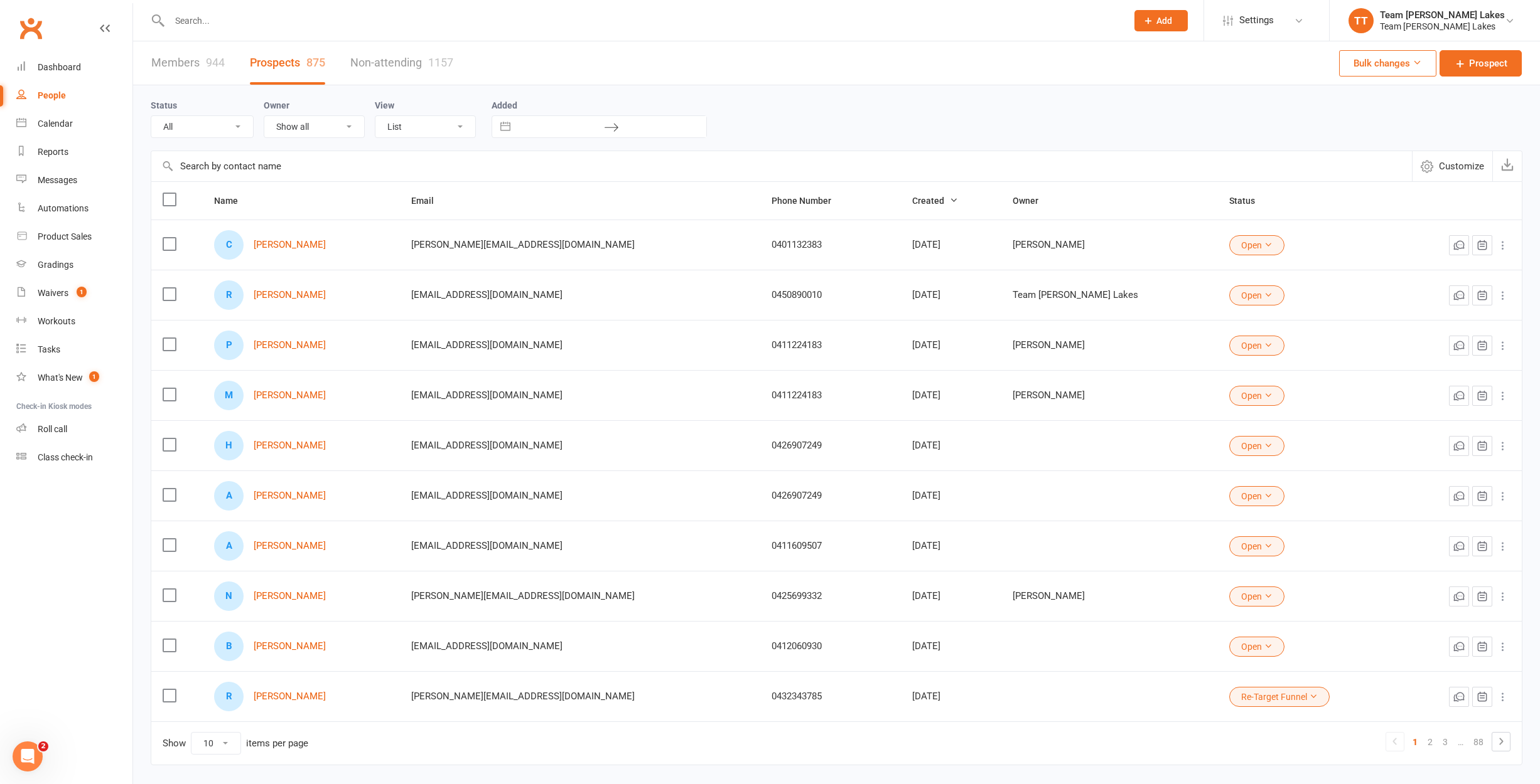
click at [268, 61] on link "Prospects 875" at bounding box center [287, 62] width 75 height 43
click at [70, 124] on div "Calendar" at bounding box center [55, 123] width 35 height 10
